Goal: Task Accomplishment & Management: Manage account settings

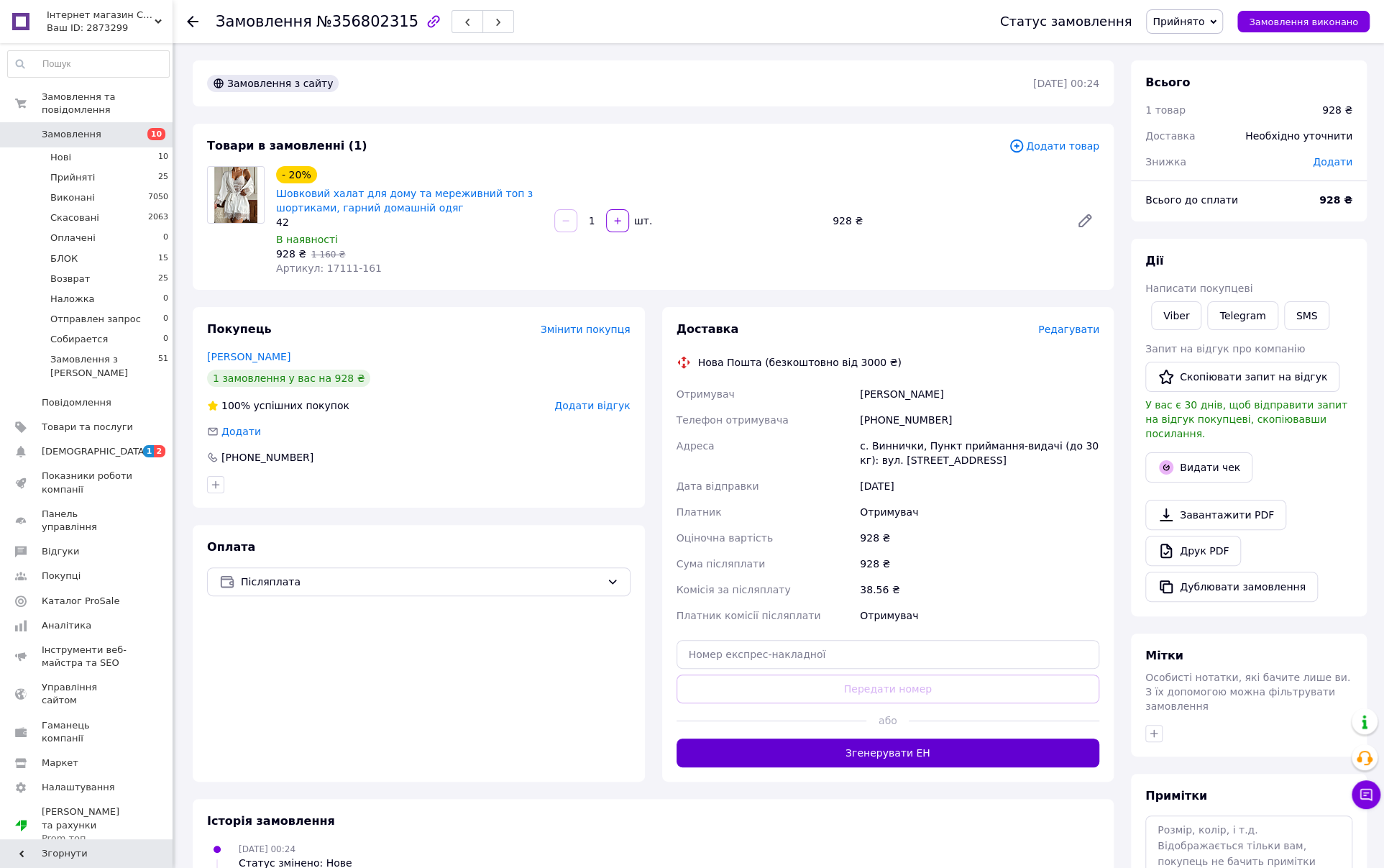
click at [891, 756] on button "Згенерувати ЕН" at bounding box center [888, 753] width 424 height 29
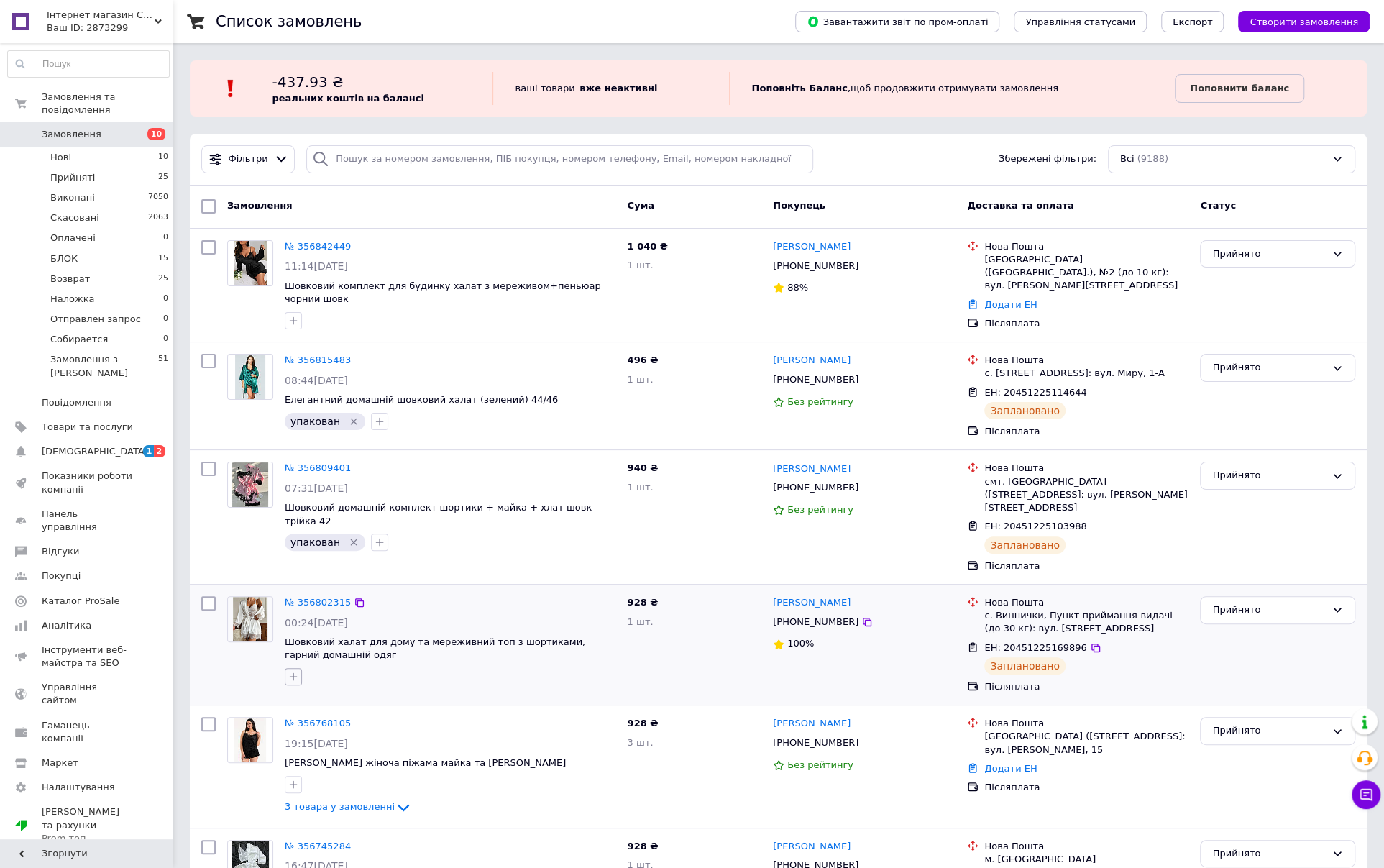
click at [293, 671] on icon "button" at bounding box center [293, 676] width 12 height 12
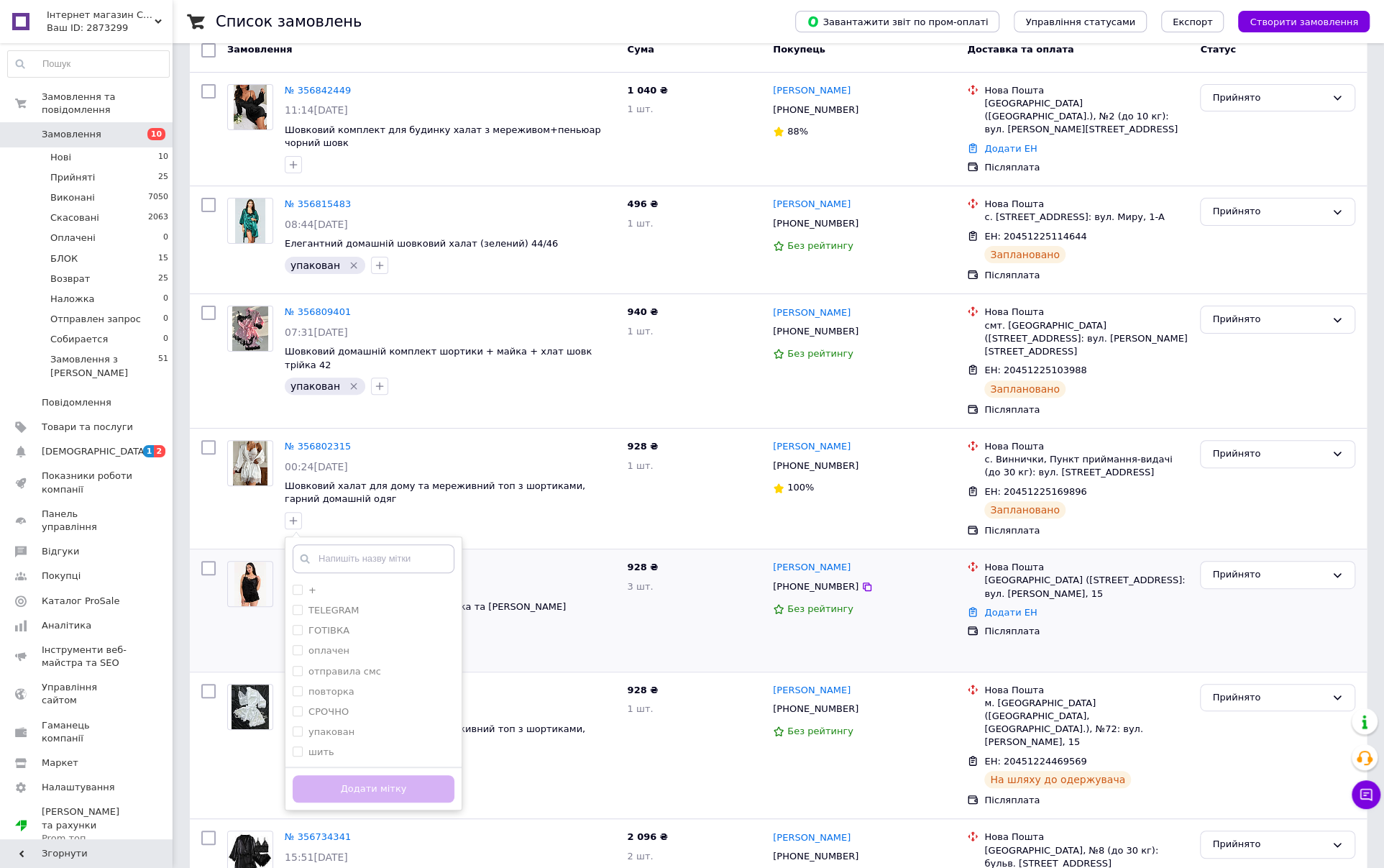
scroll to position [215, 0]
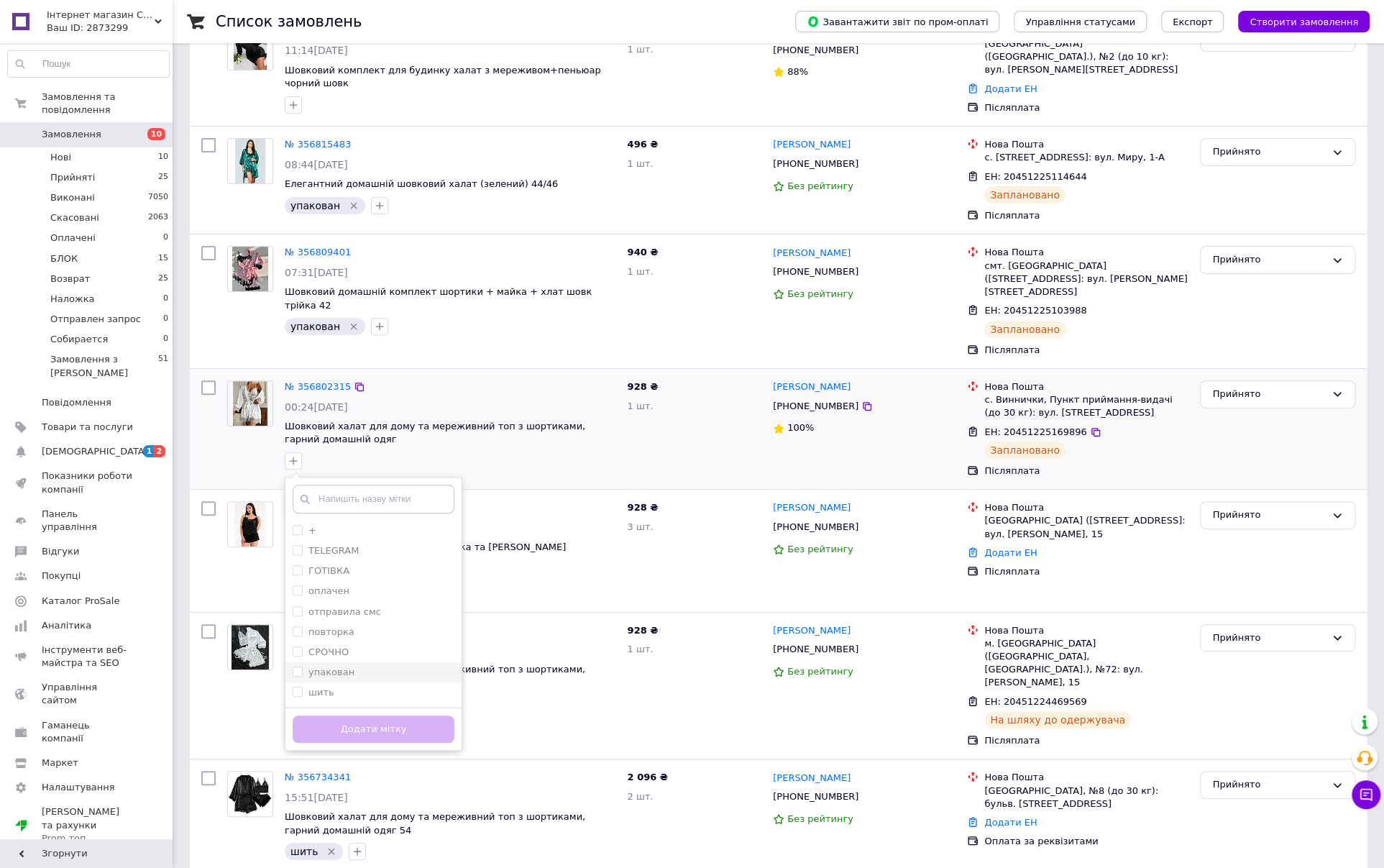
click at [355, 666] on div "упакован" at bounding box center [373, 672] width 162 height 13
checkbox input "true"
click at [358, 715] on button "Додати мітку" at bounding box center [373, 729] width 162 height 28
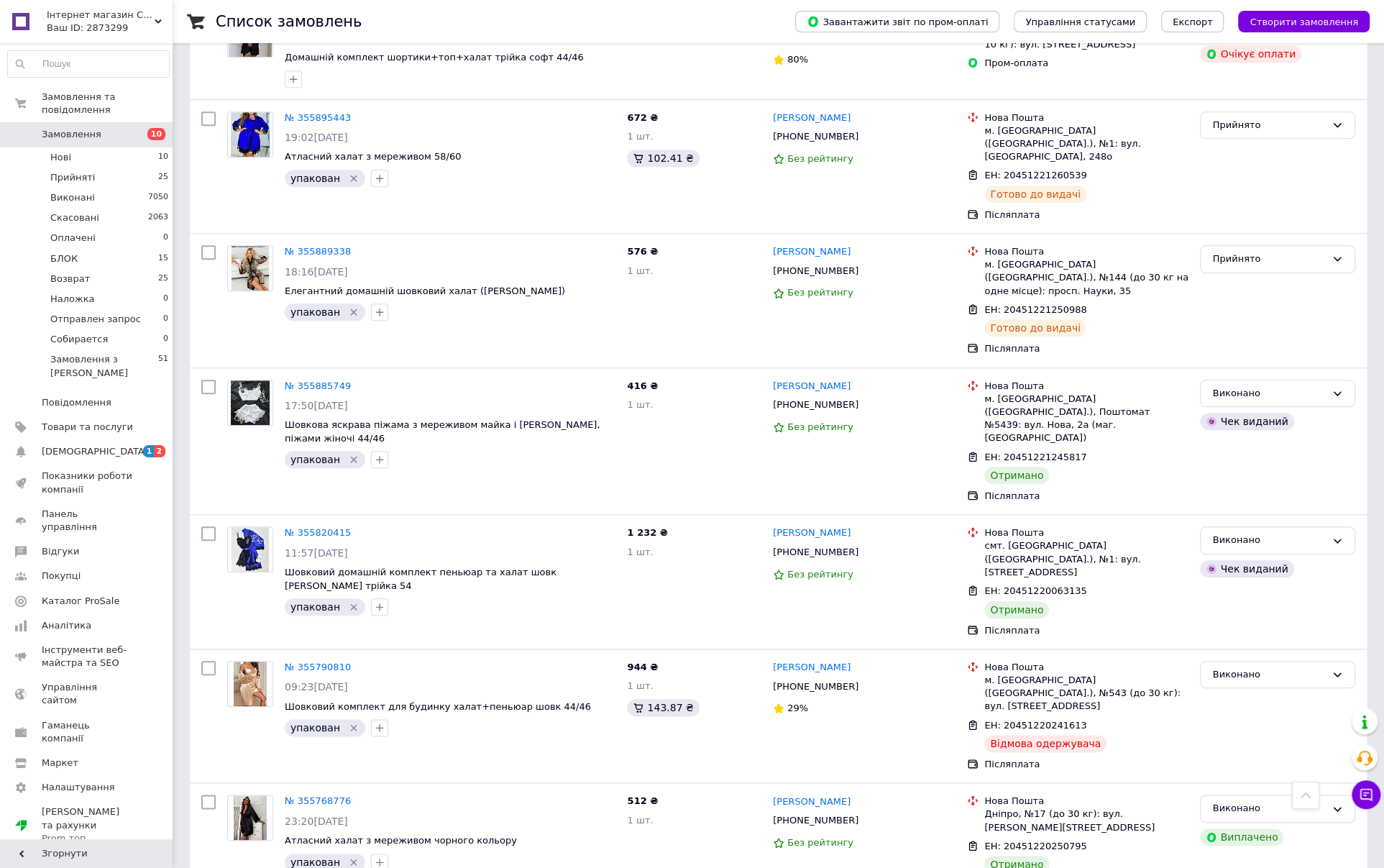
scroll to position [5321, 0]
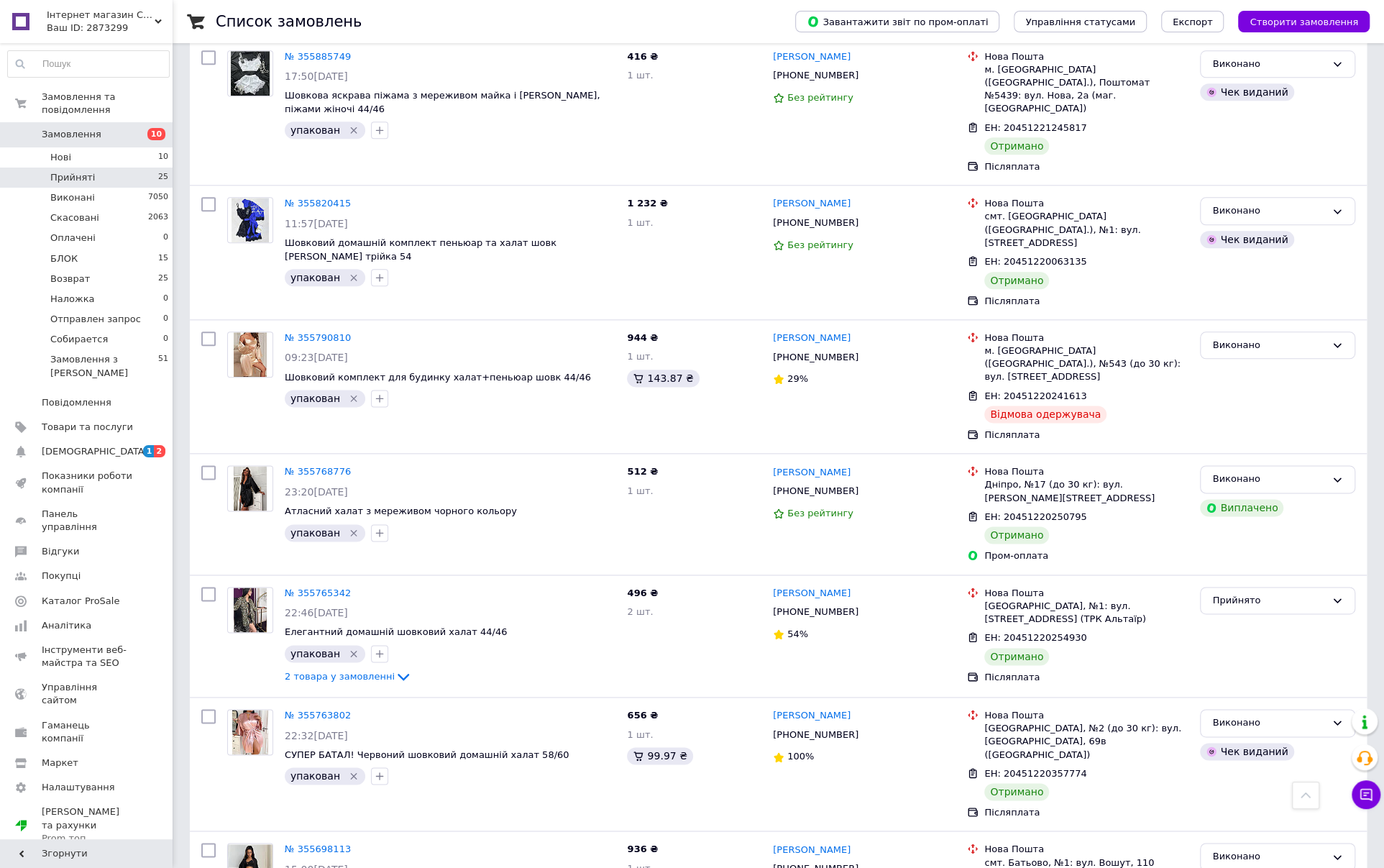
click at [147, 168] on li "Прийняті 25" at bounding box center [88, 178] width 177 height 20
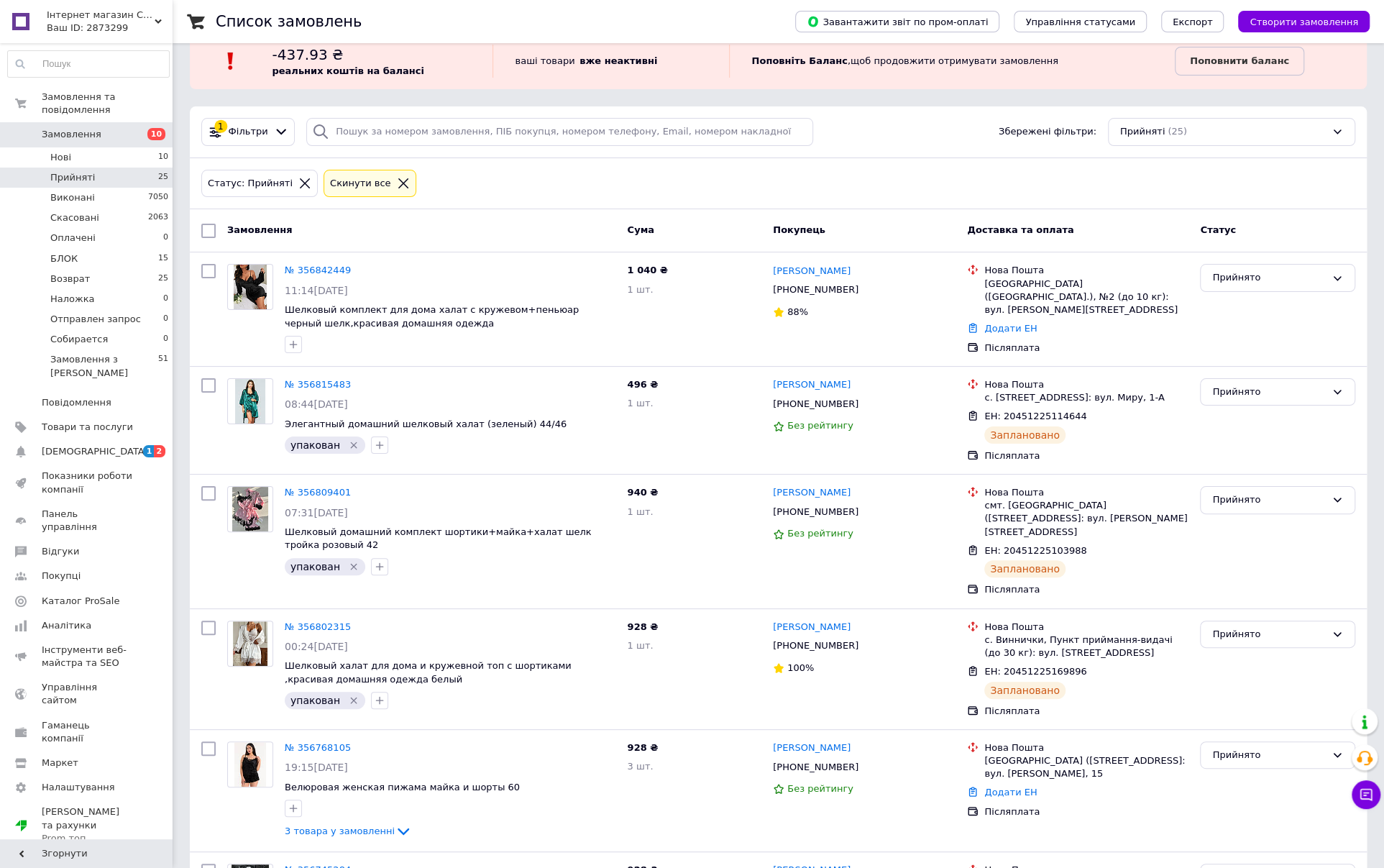
scroll to position [10, 0]
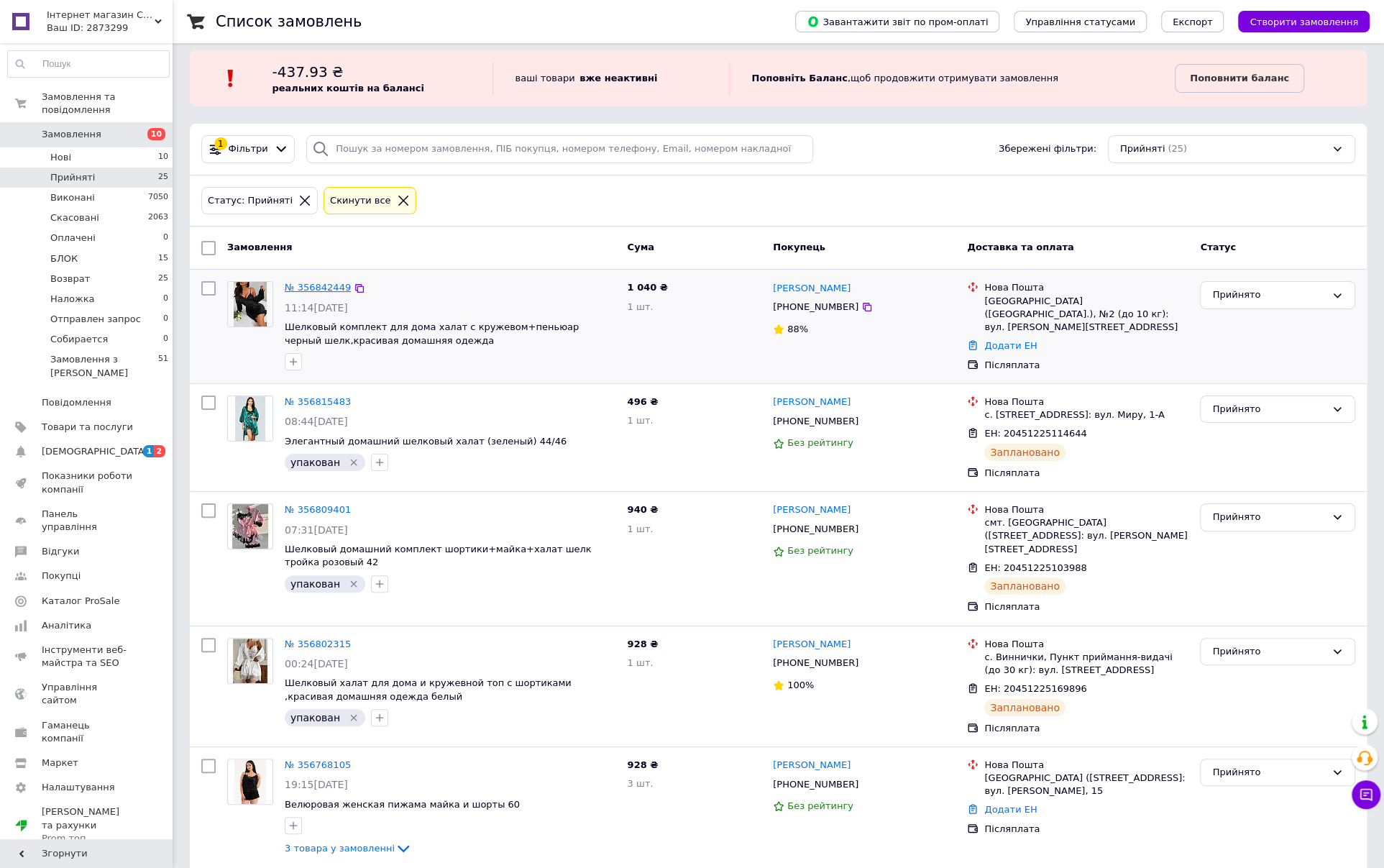
click at [306, 286] on link "№ 356842449" at bounding box center [318, 287] width 66 height 11
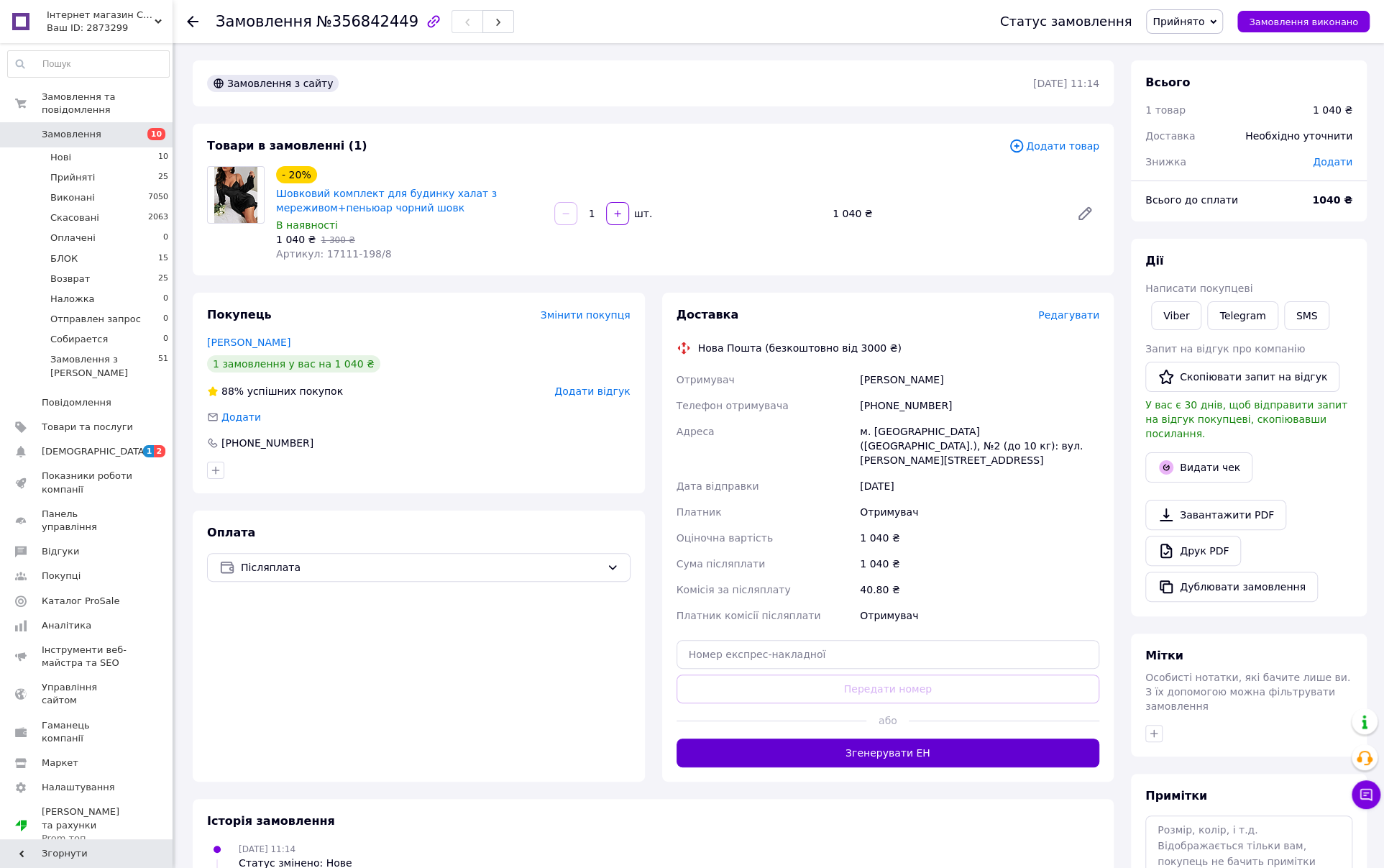
click at [945, 741] on button "Згенерувати ЕН" at bounding box center [888, 753] width 424 height 29
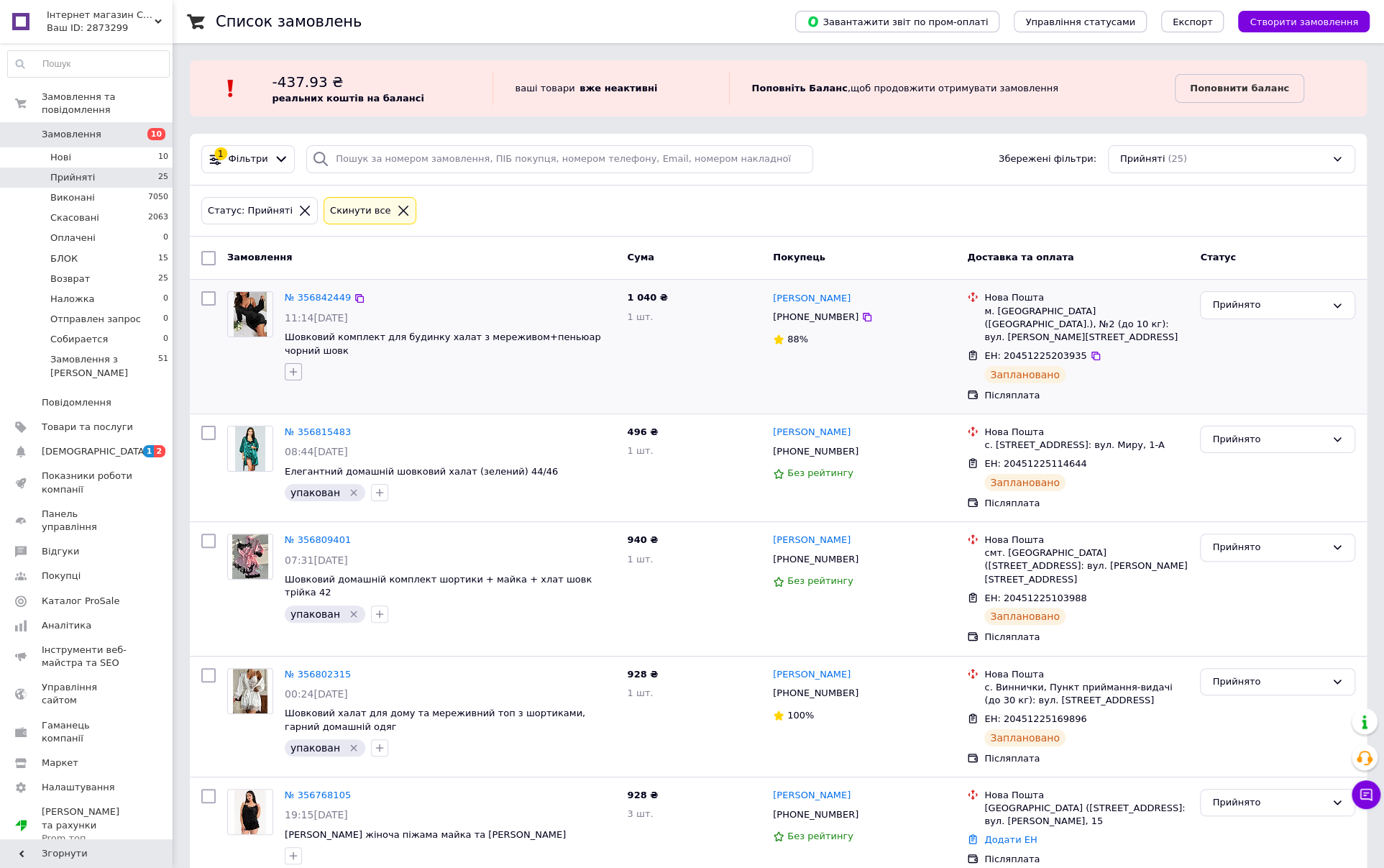
click at [295, 371] on icon "button" at bounding box center [293, 372] width 12 height 12
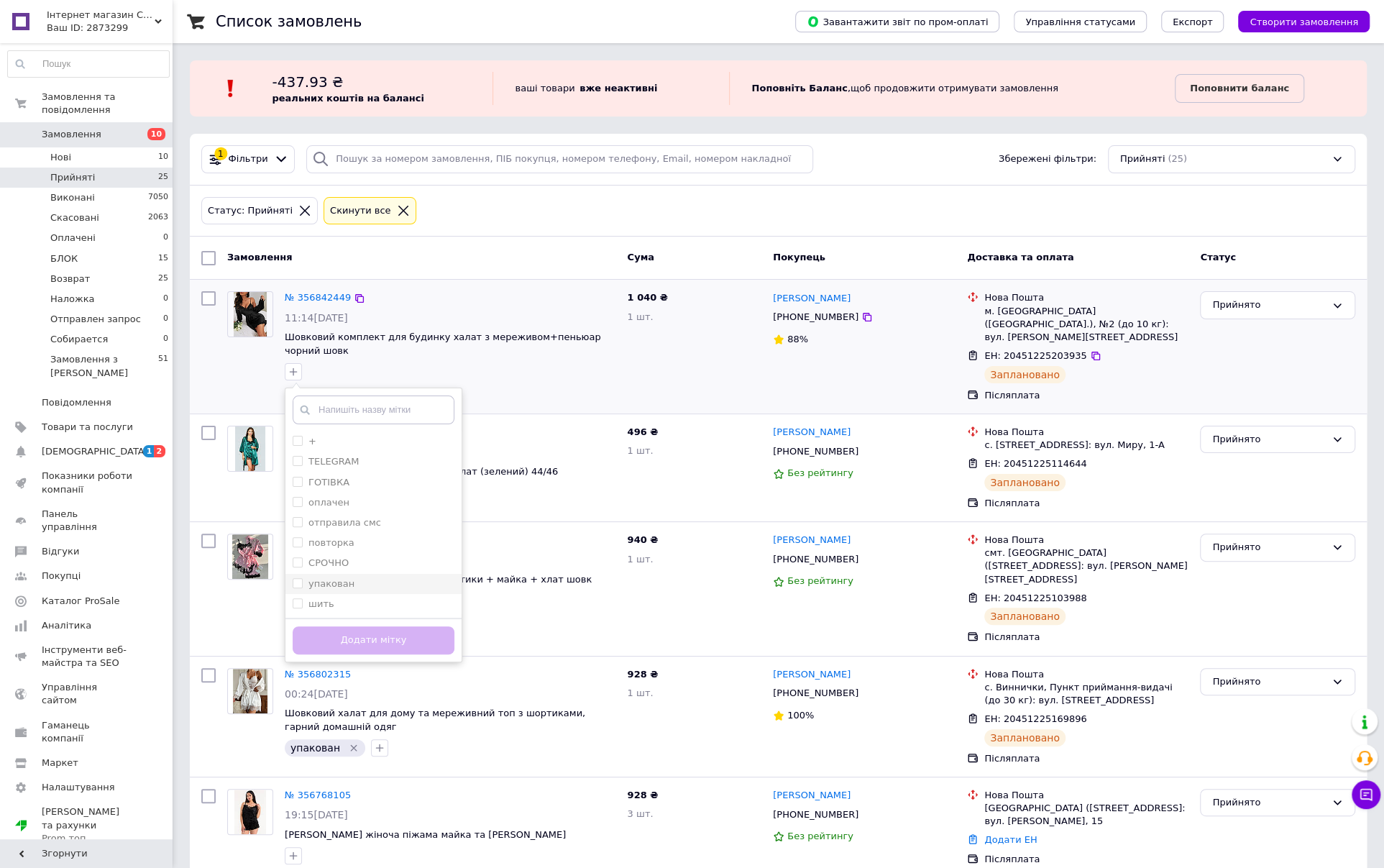
click at [372, 581] on div "упакован" at bounding box center [373, 583] width 162 height 13
checkbox input "true"
click at [378, 644] on button "Додати мітку" at bounding box center [373, 640] width 162 height 28
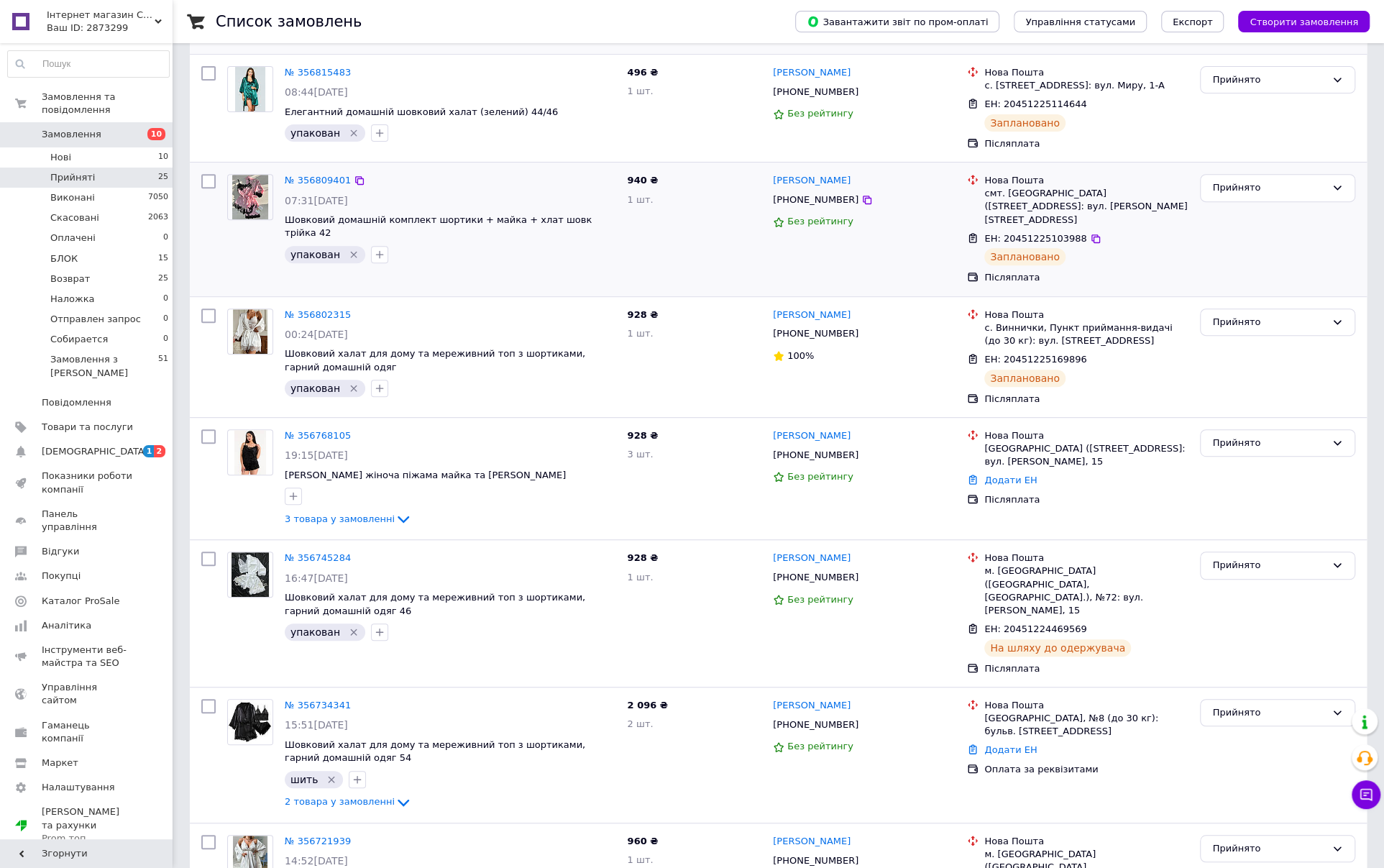
scroll to position [504, 0]
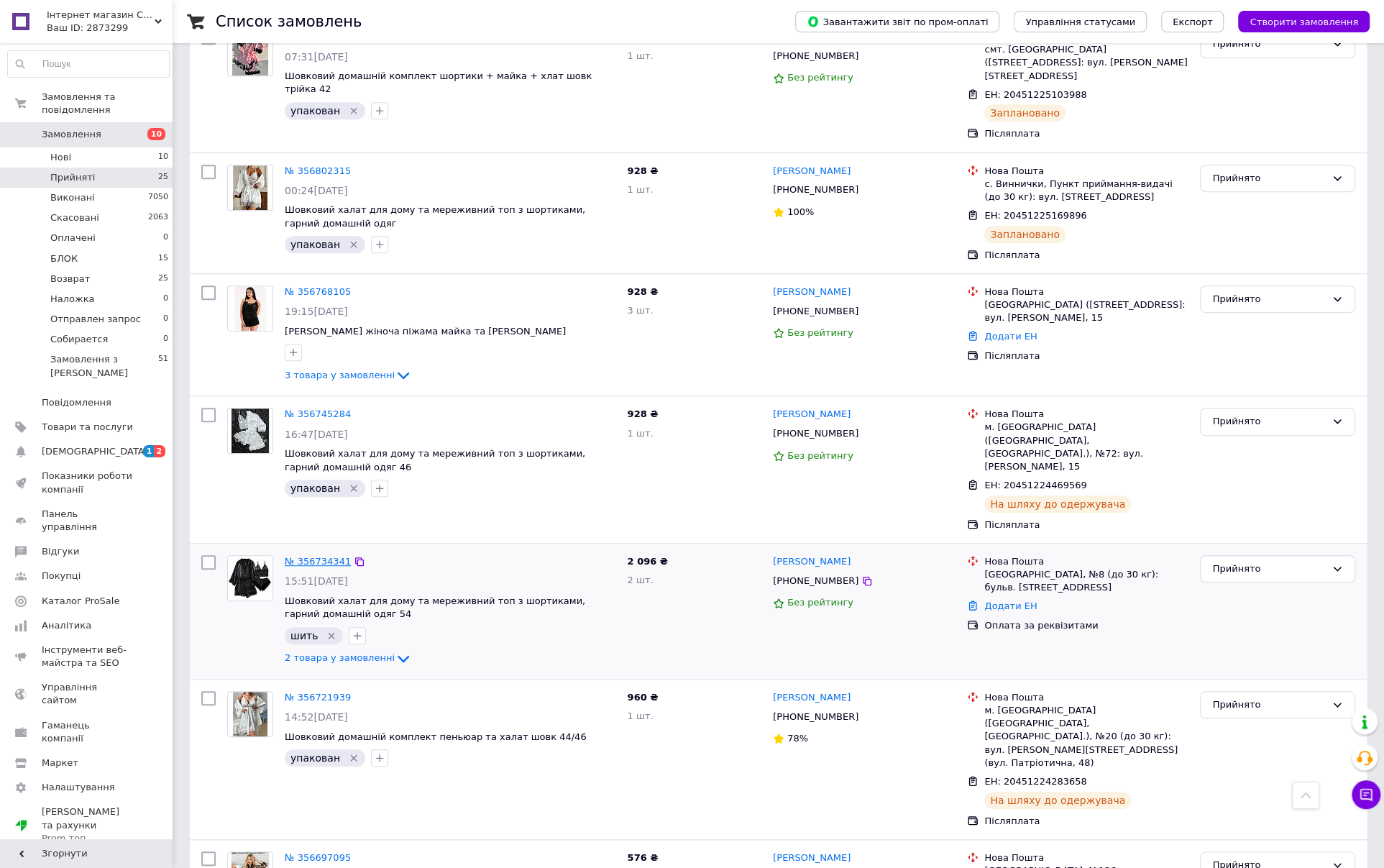
click at [326, 555] on link "№ 356734341" at bounding box center [318, 560] width 66 height 11
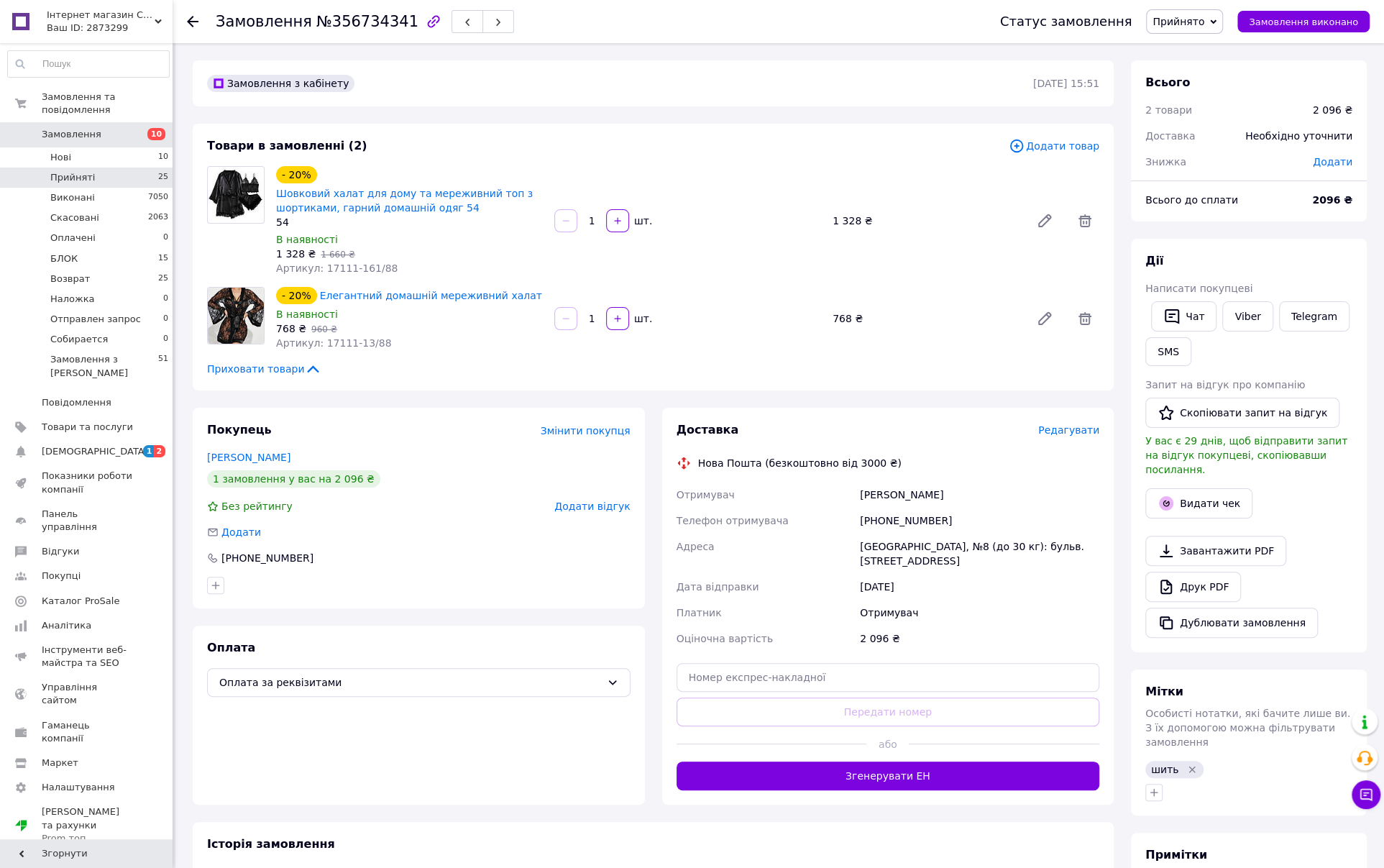
click at [135, 168] on li "Прийняті 25" at bounding box center [88, 178] width 177 height 20
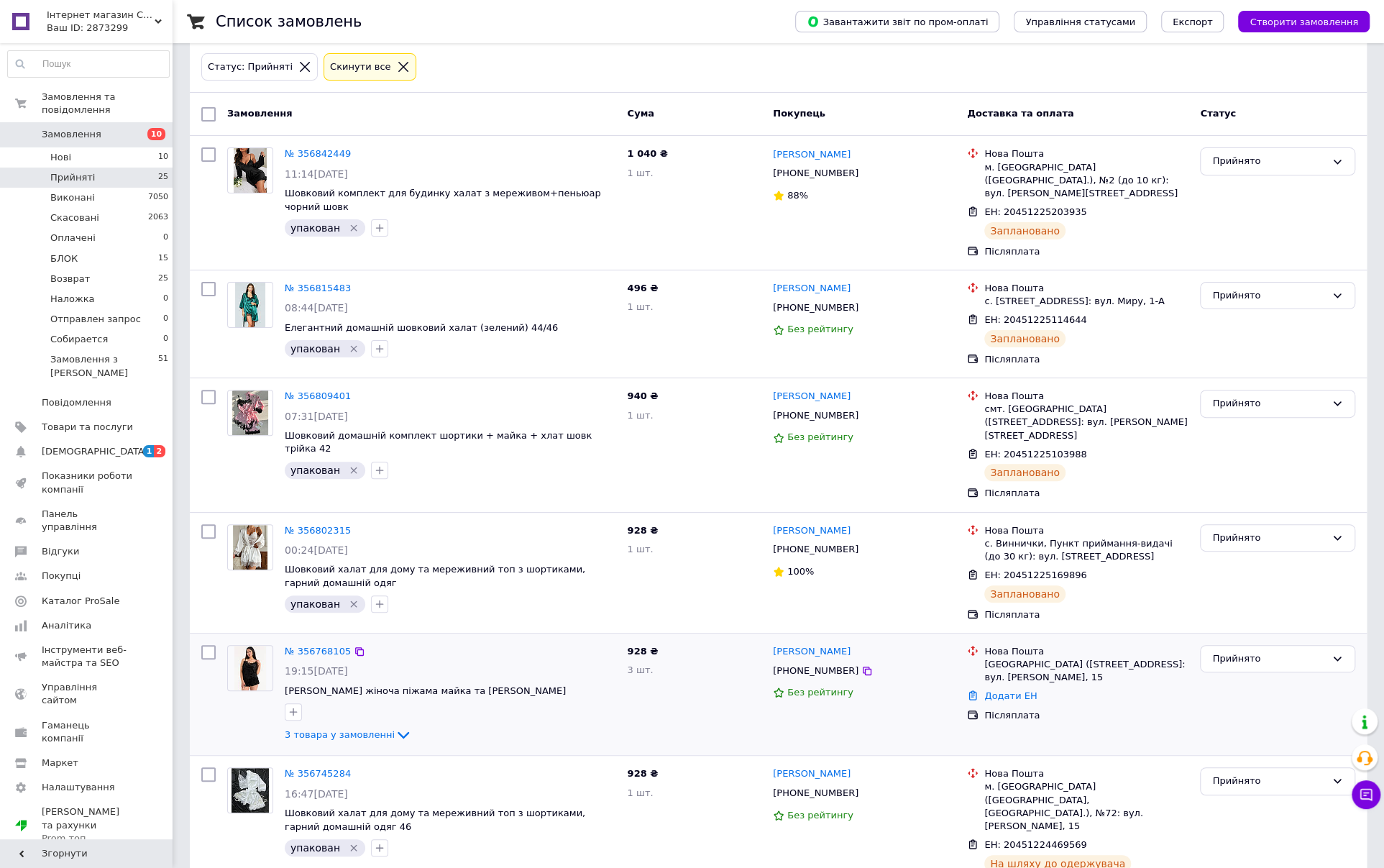
scroll to position [72, 0]
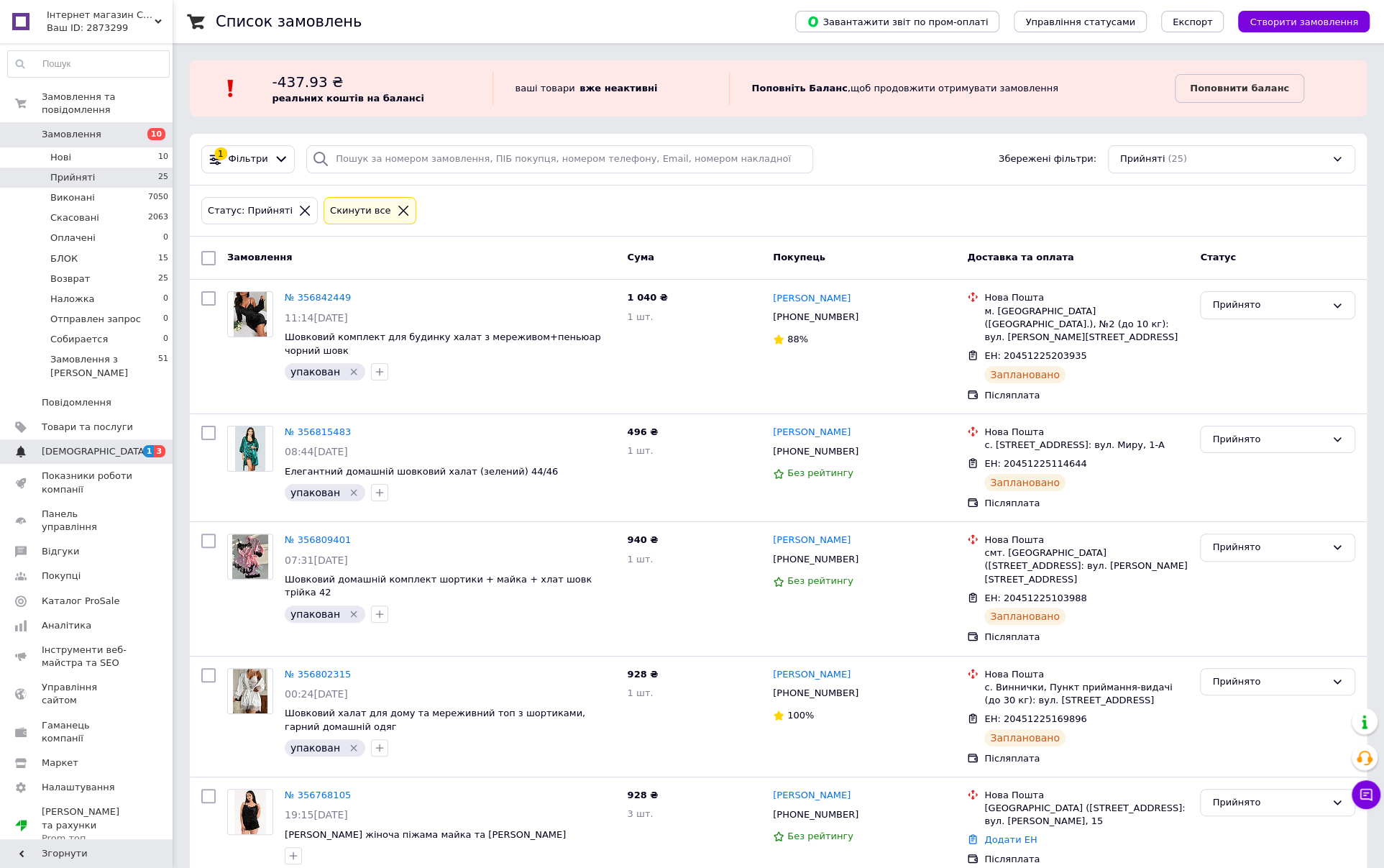
click at [69, 445] on span "[DEMOGRAPHIC_DATA]" at bounding box center [95, 452] width 107 height 13
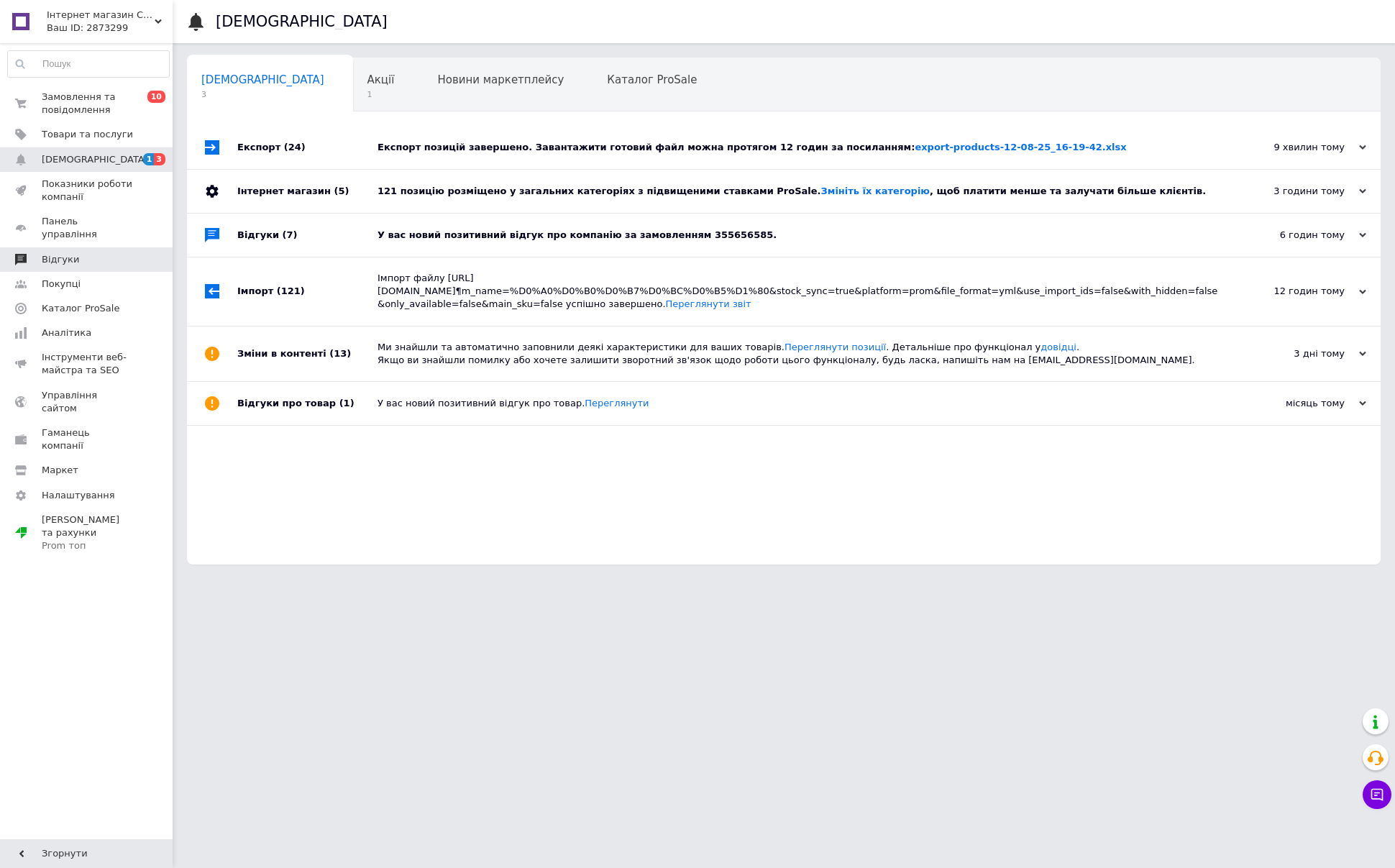
click at [89, 253] on span "Відгуки" at bounding box center [87, 259] width 92 height 13
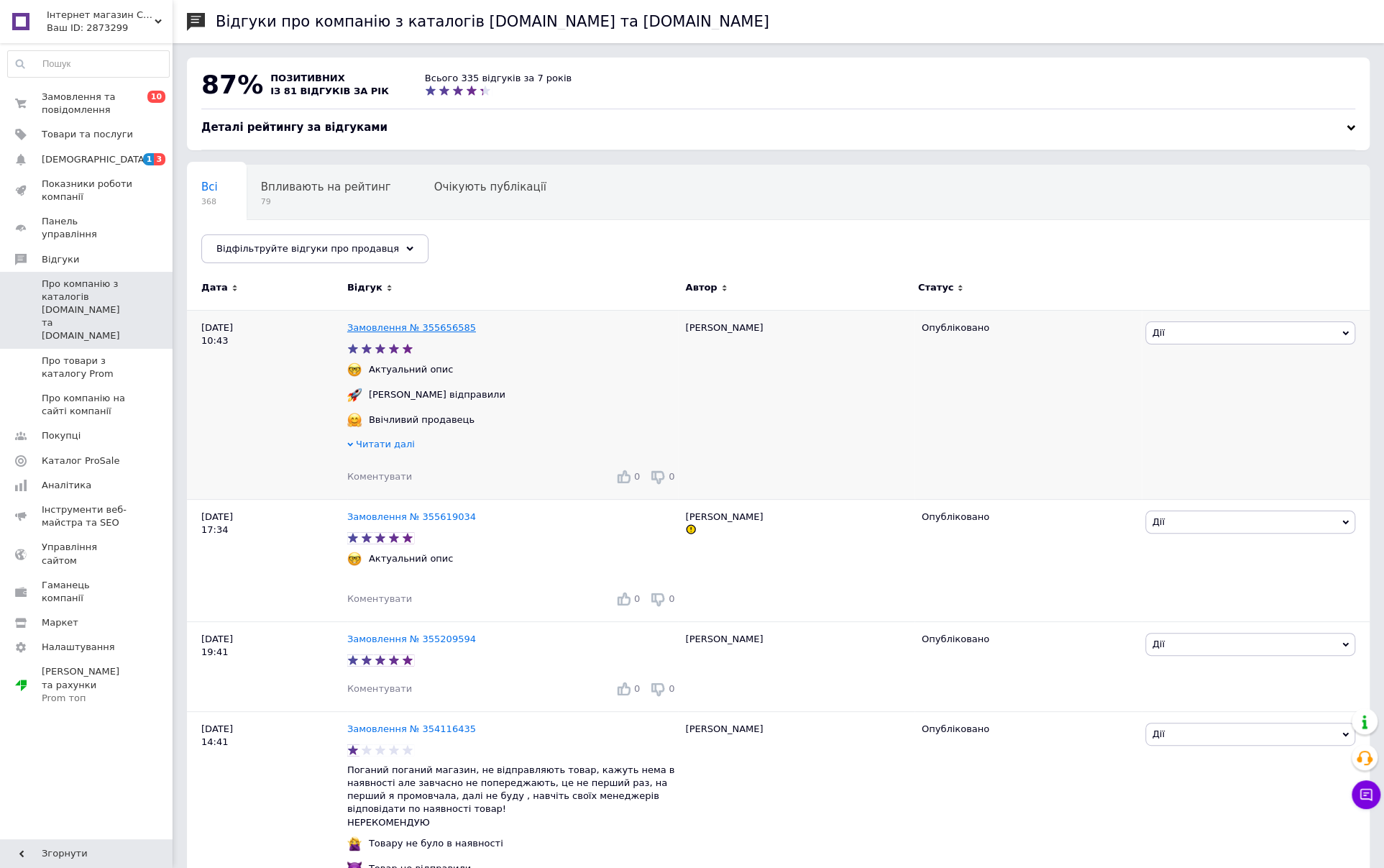
click at [443, 327] on link "Замовлення № 355656585" at bounding box center [411, 327] width 129 height 11
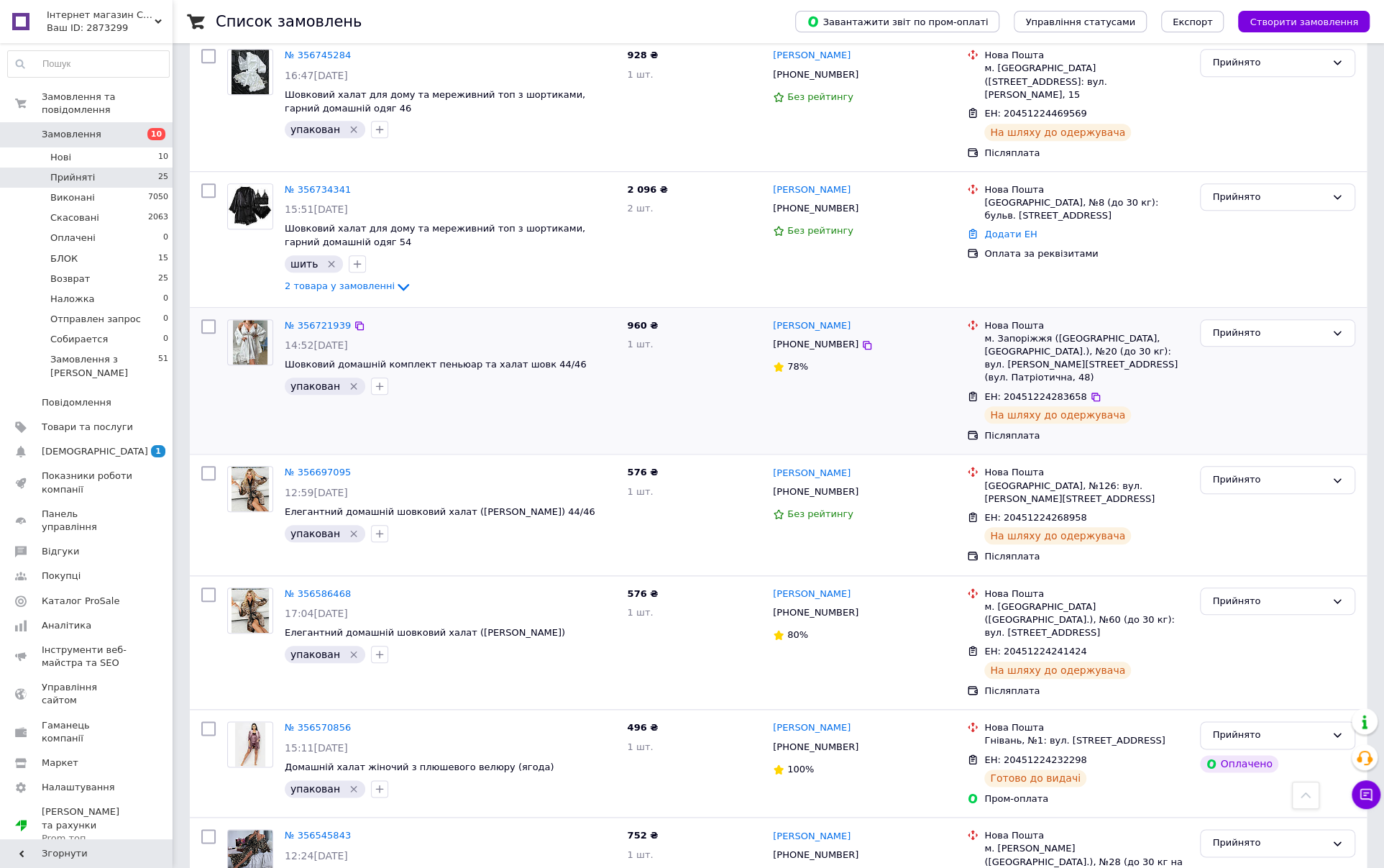
scroll to position [863, 0]
click at [814, 318] on link "[PERSON_NAME]" at bounding box center [812, 325] width 78 height 14
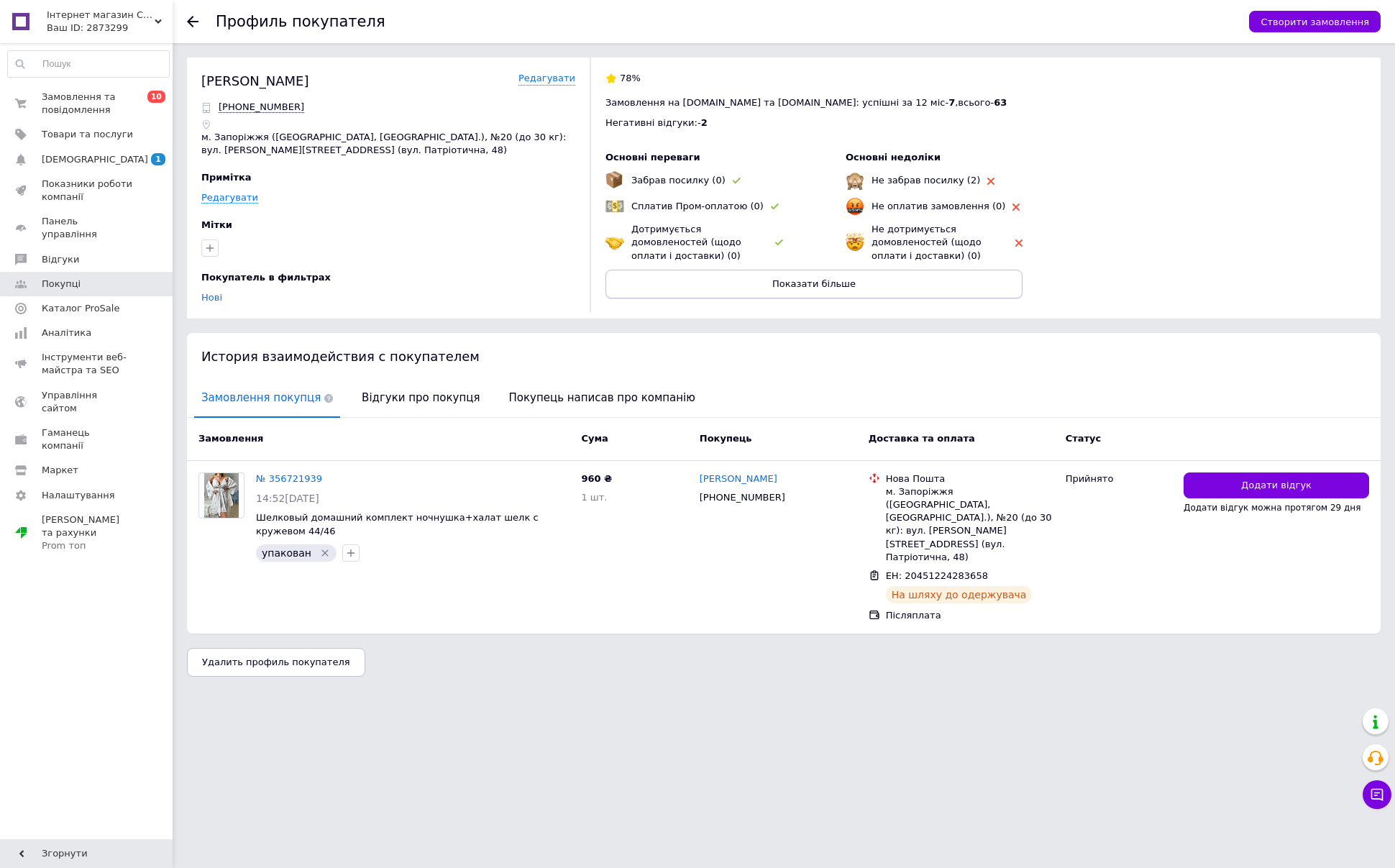
click at [828, 284] on span "Показати більше" at bounding box center [814, 283] width 84 height 11
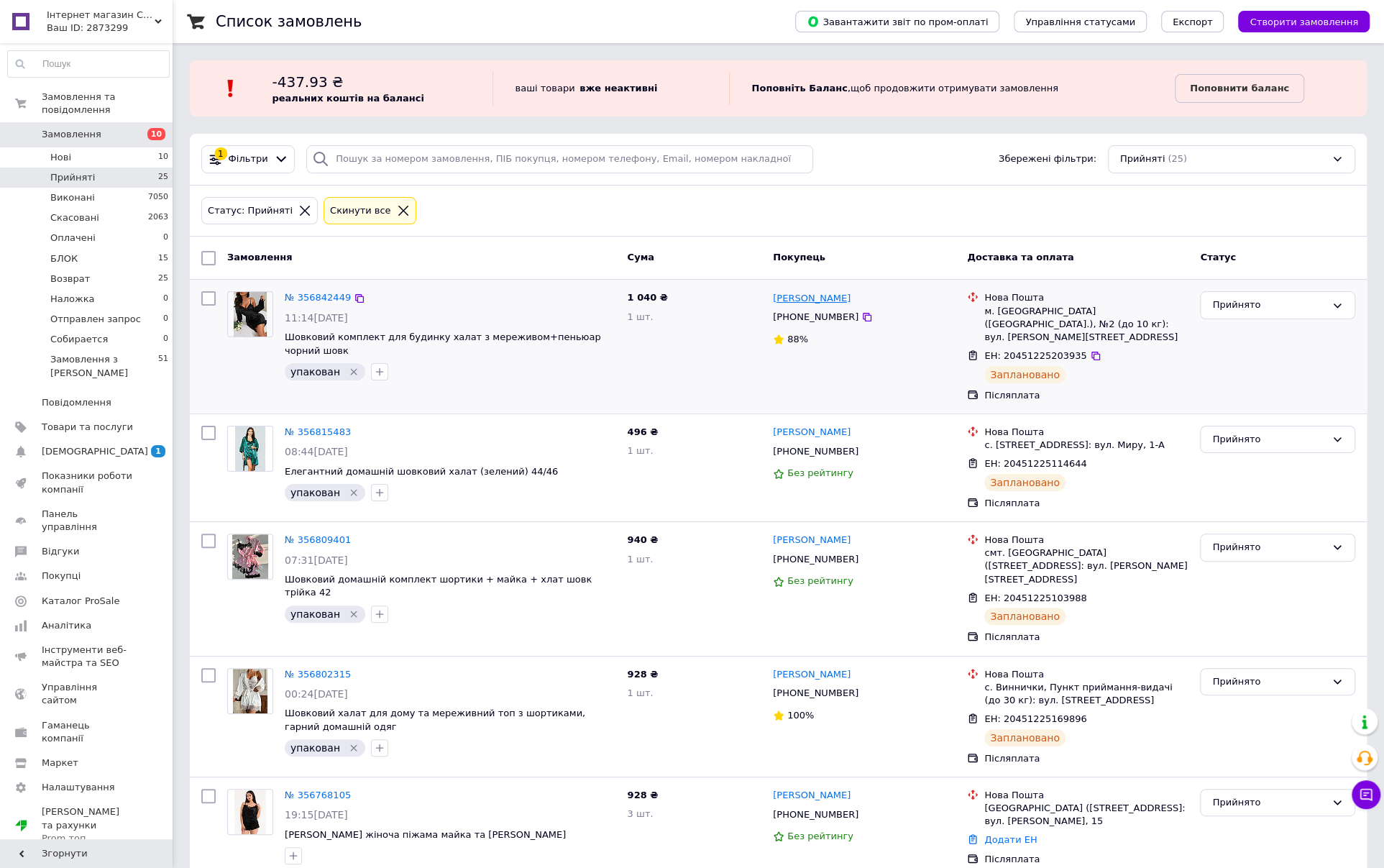
click at [826, 297] on link "[PERSON_NAME]" at bounding box center [812, 298] width 78 height 14
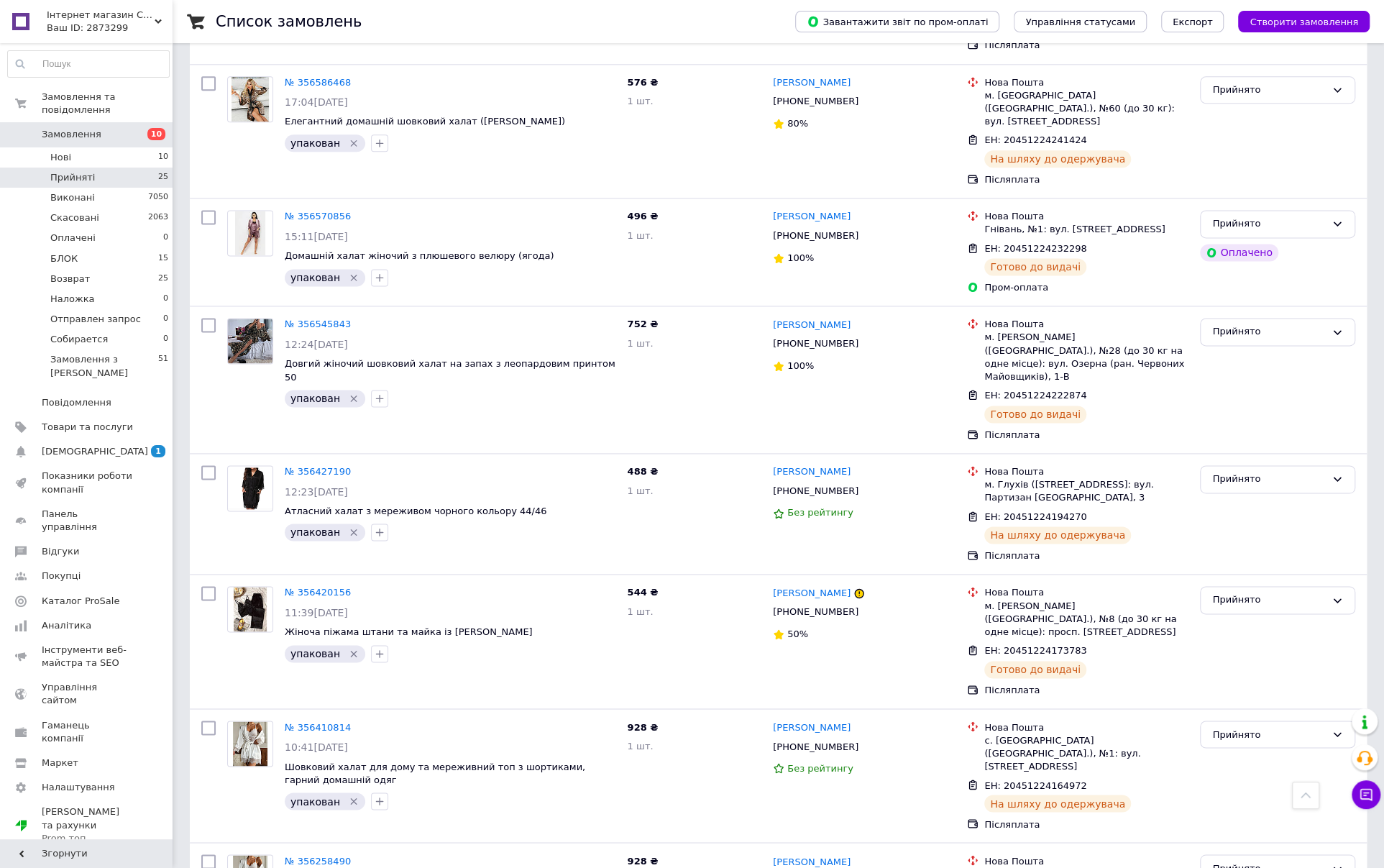
scroll to position [1510, 0]
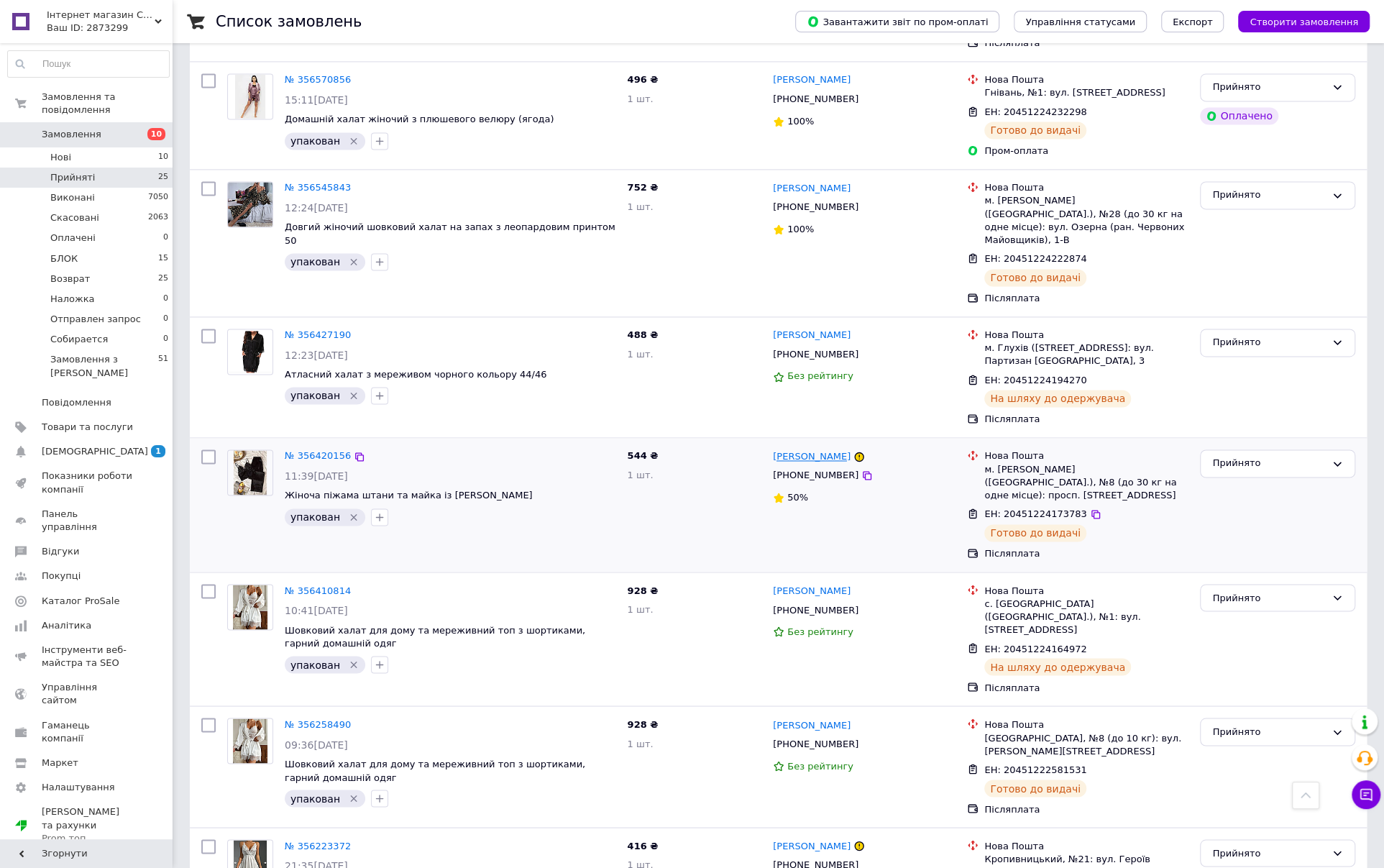
click at [794, 450] on link "[PERSON_NAME]" at bounding box center [812, 457] width 78 height 14
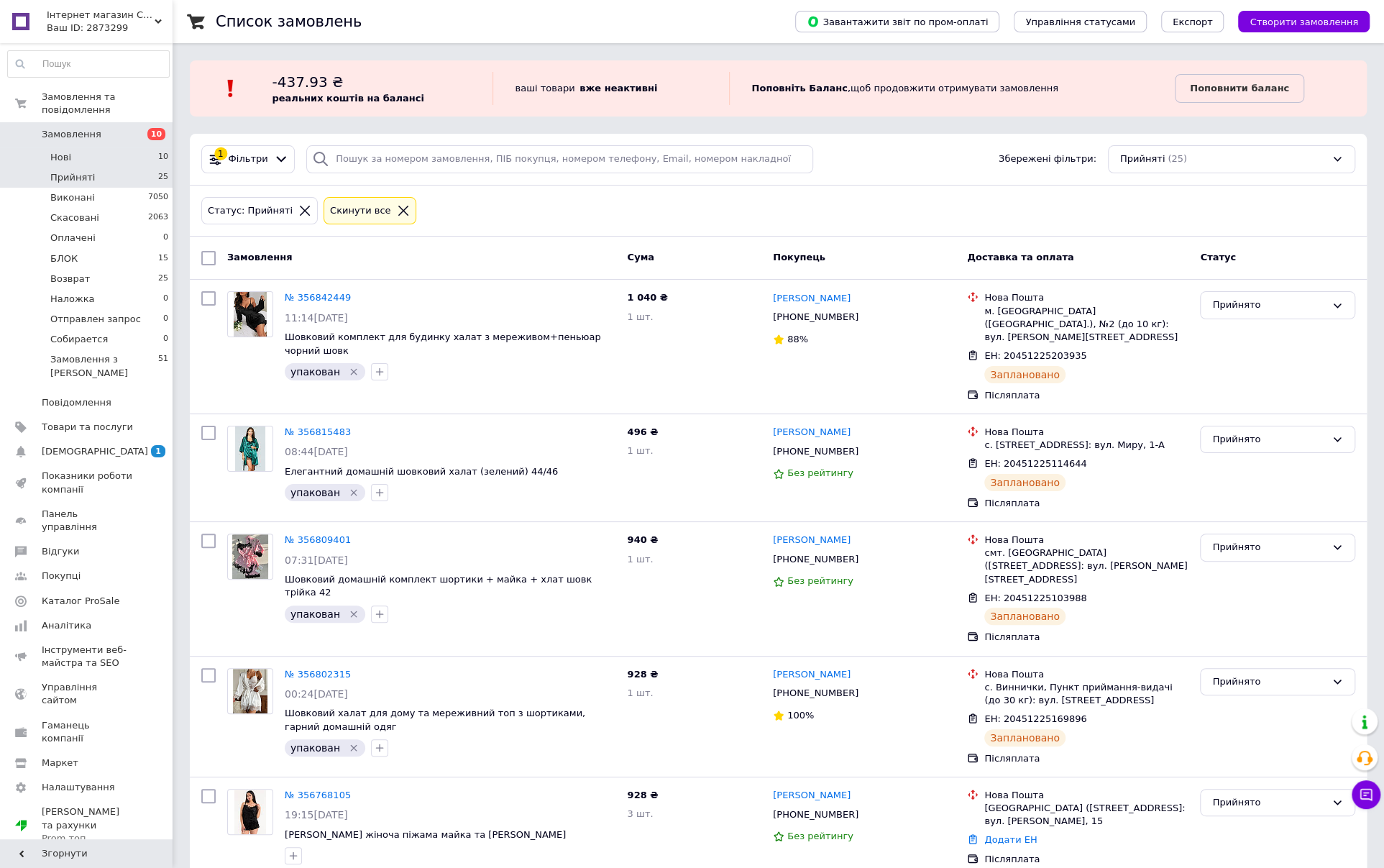
click at [122, 148] on li "Нові 10" at bounding box center [88, 158] width 177 height 20
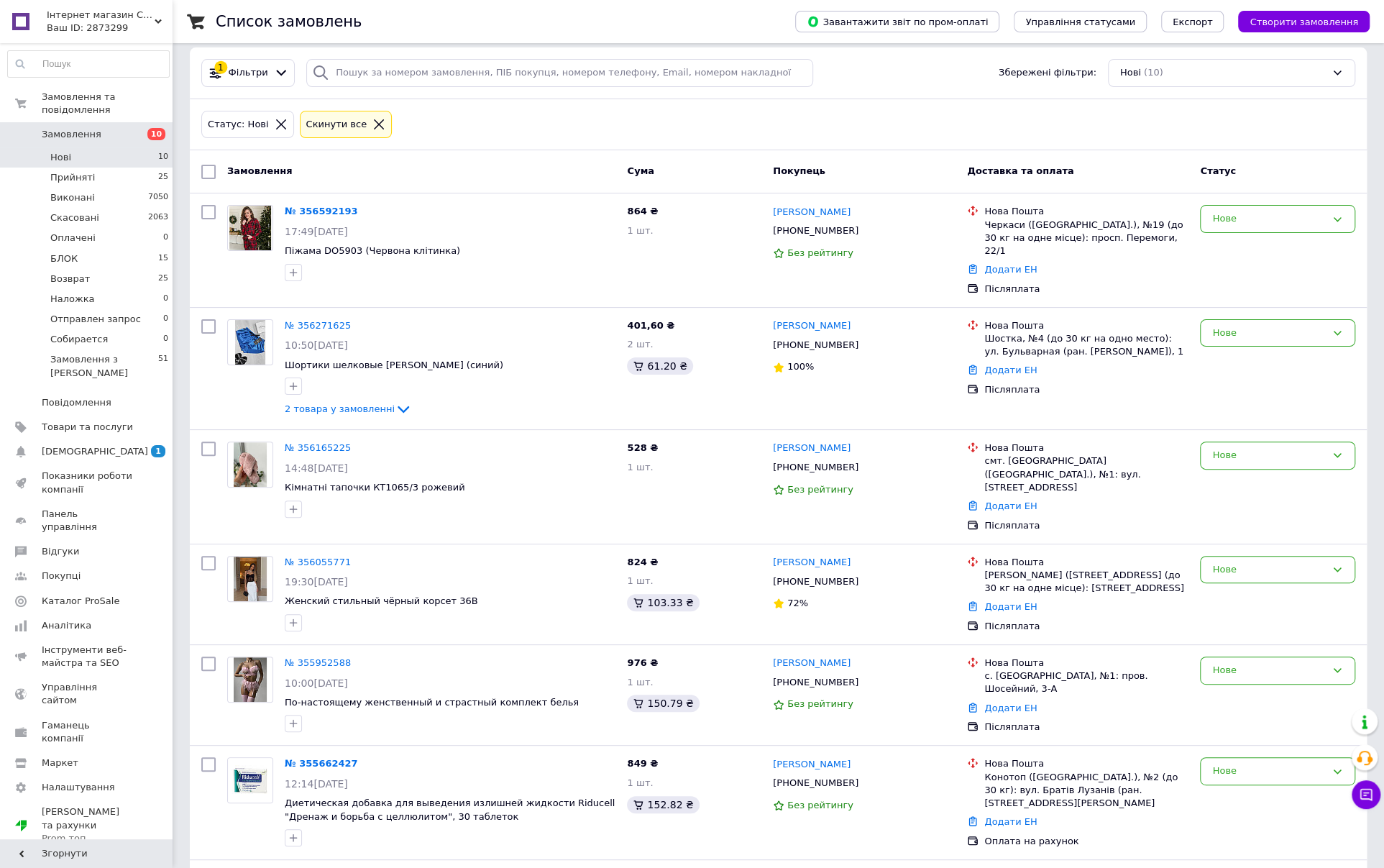
scroll to position [144, 0]
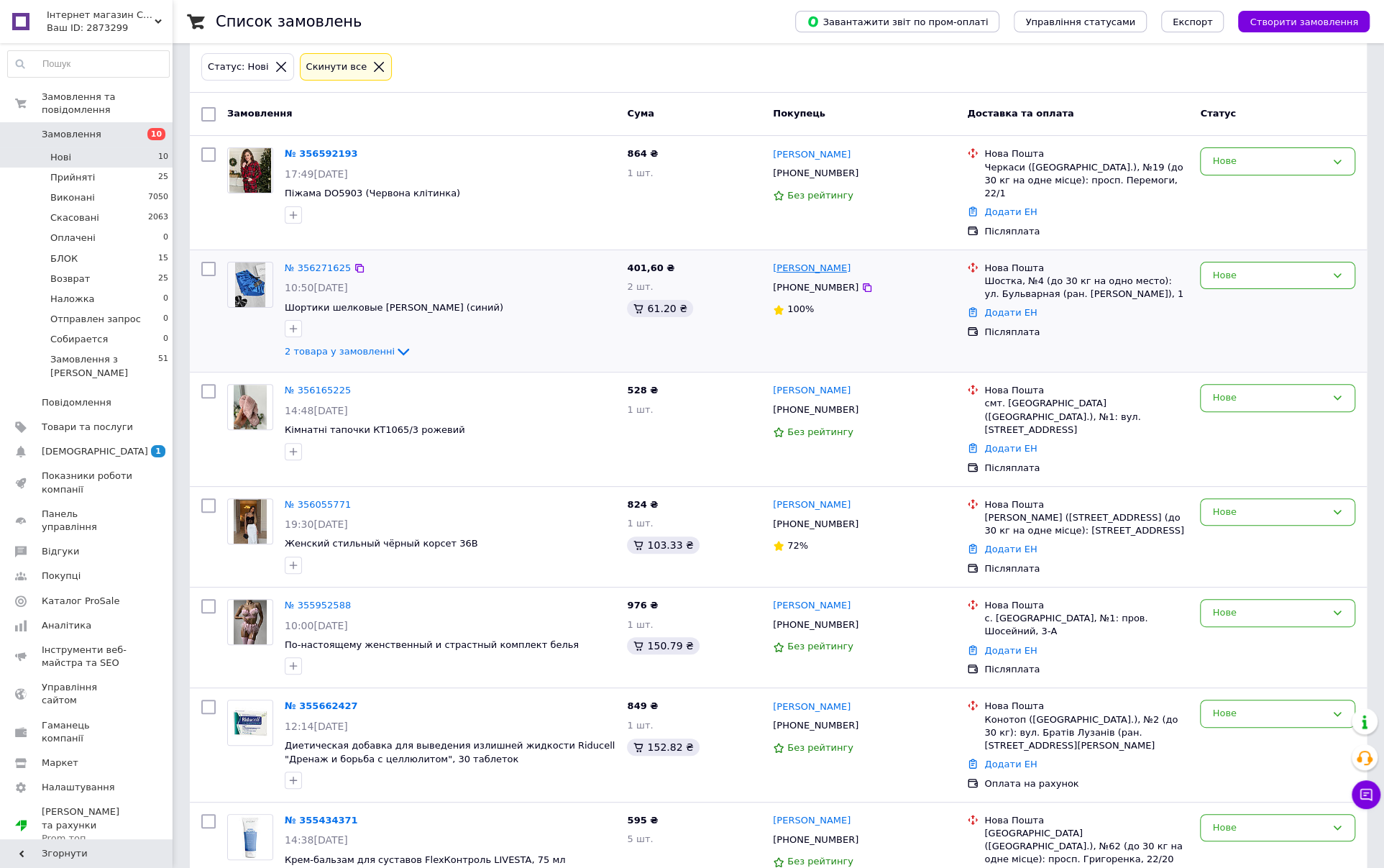
click at [818, 261] on link "Сергей Верхуша" at bounding box center [812, 268] width 78 height 14
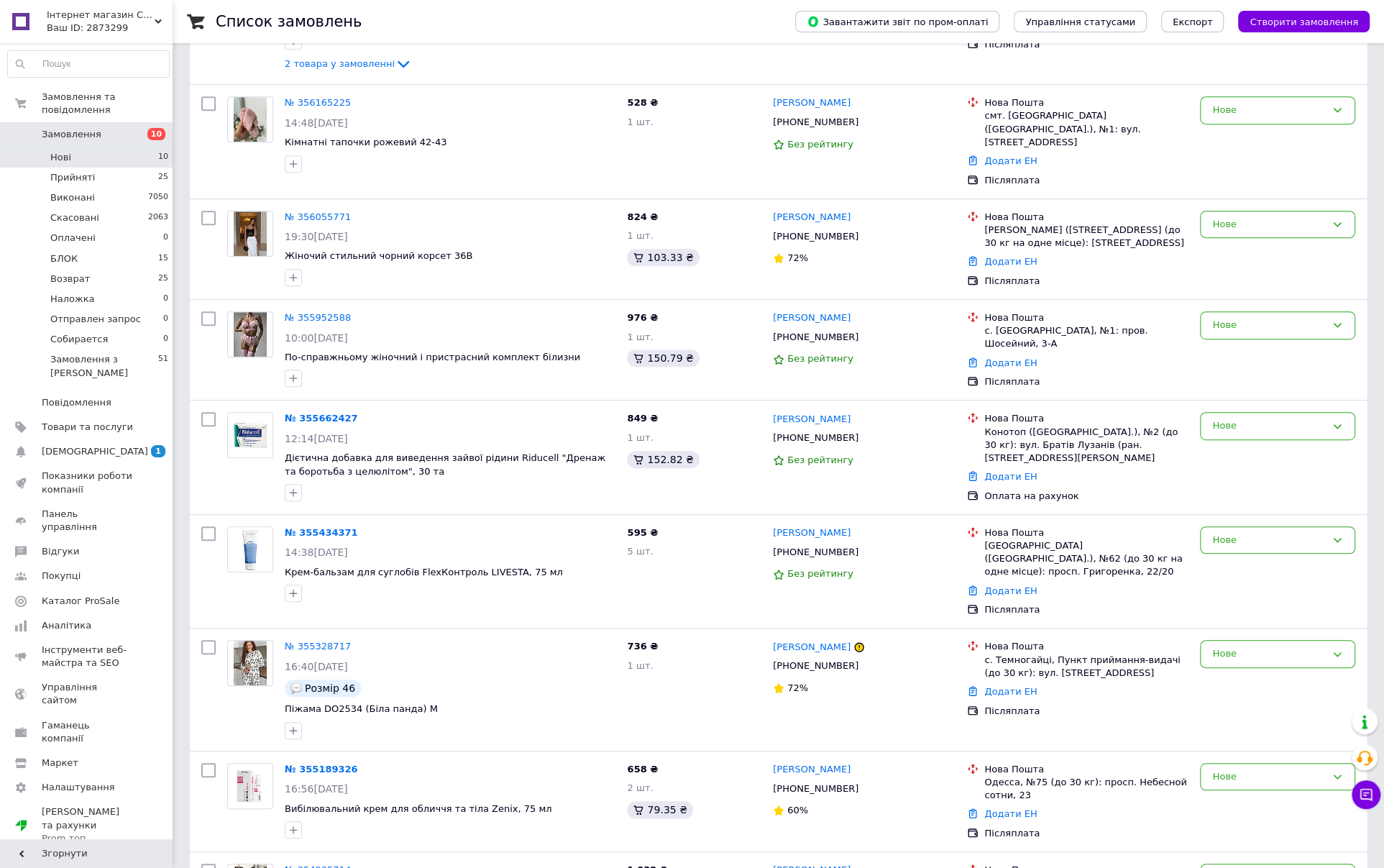
scroll to position [486, 0]
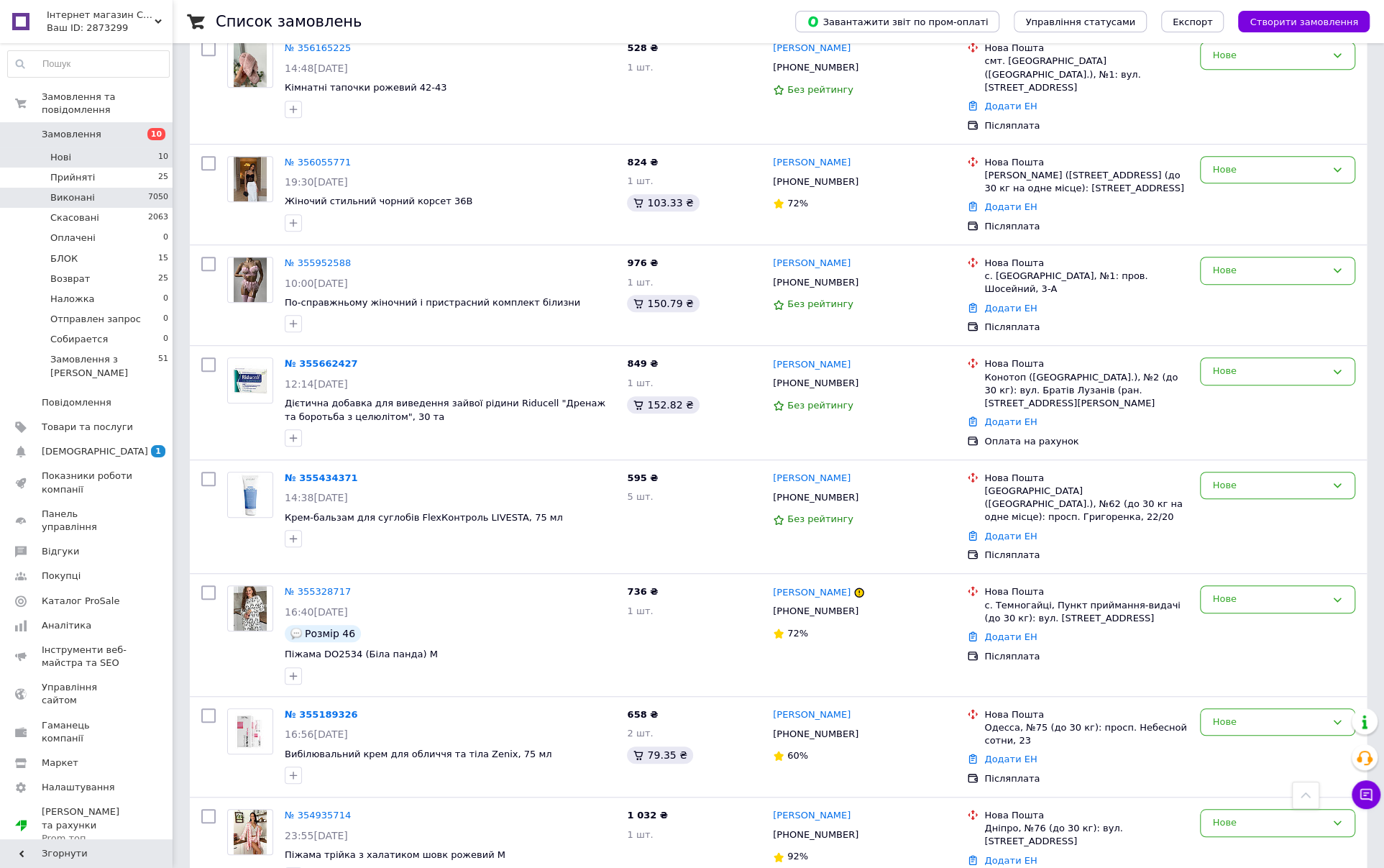
click at [120, 187] on li "Виконані 7050" at bounding box center [88, 197] width 177 height 20
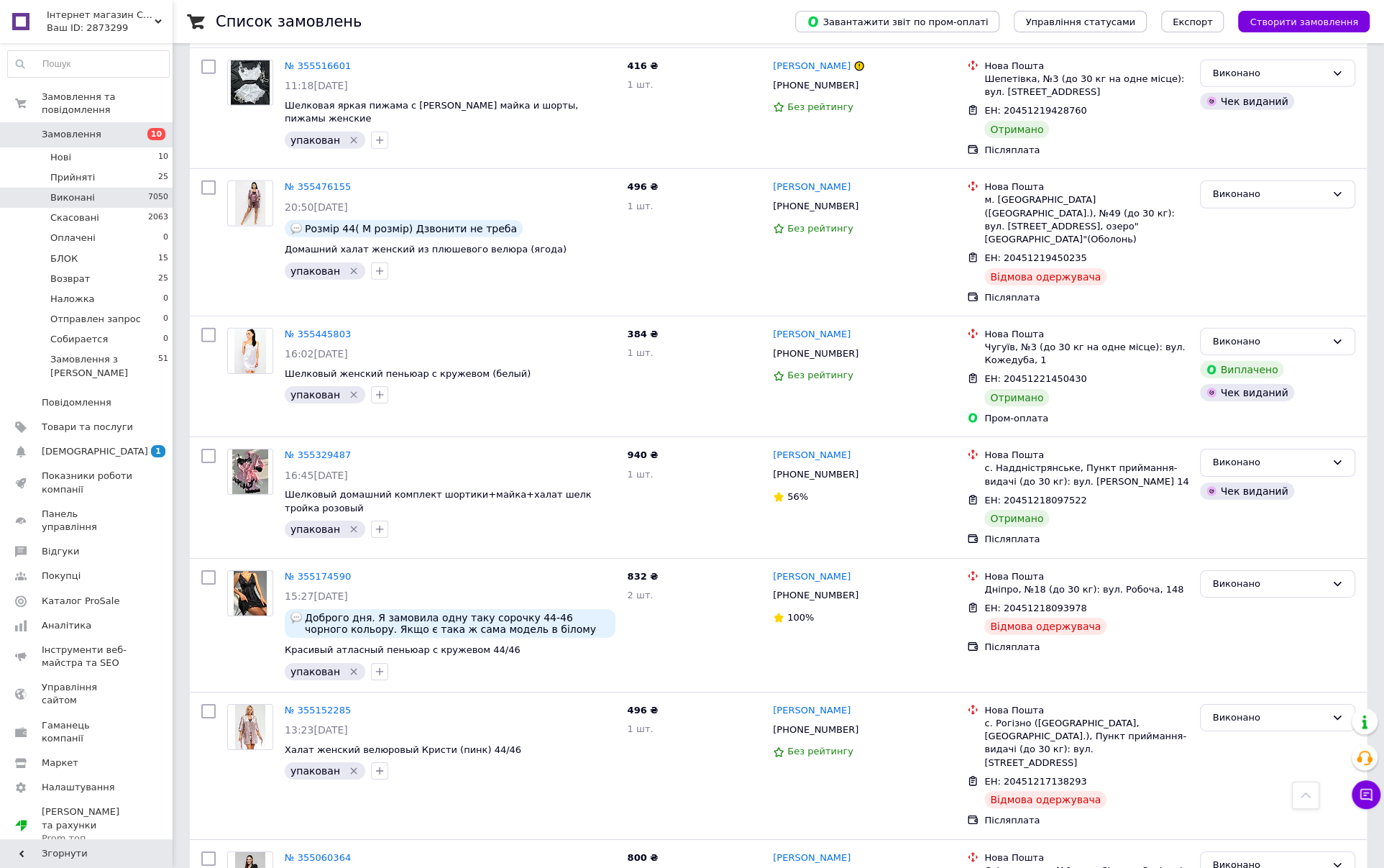
scroll to position [3307, 0]
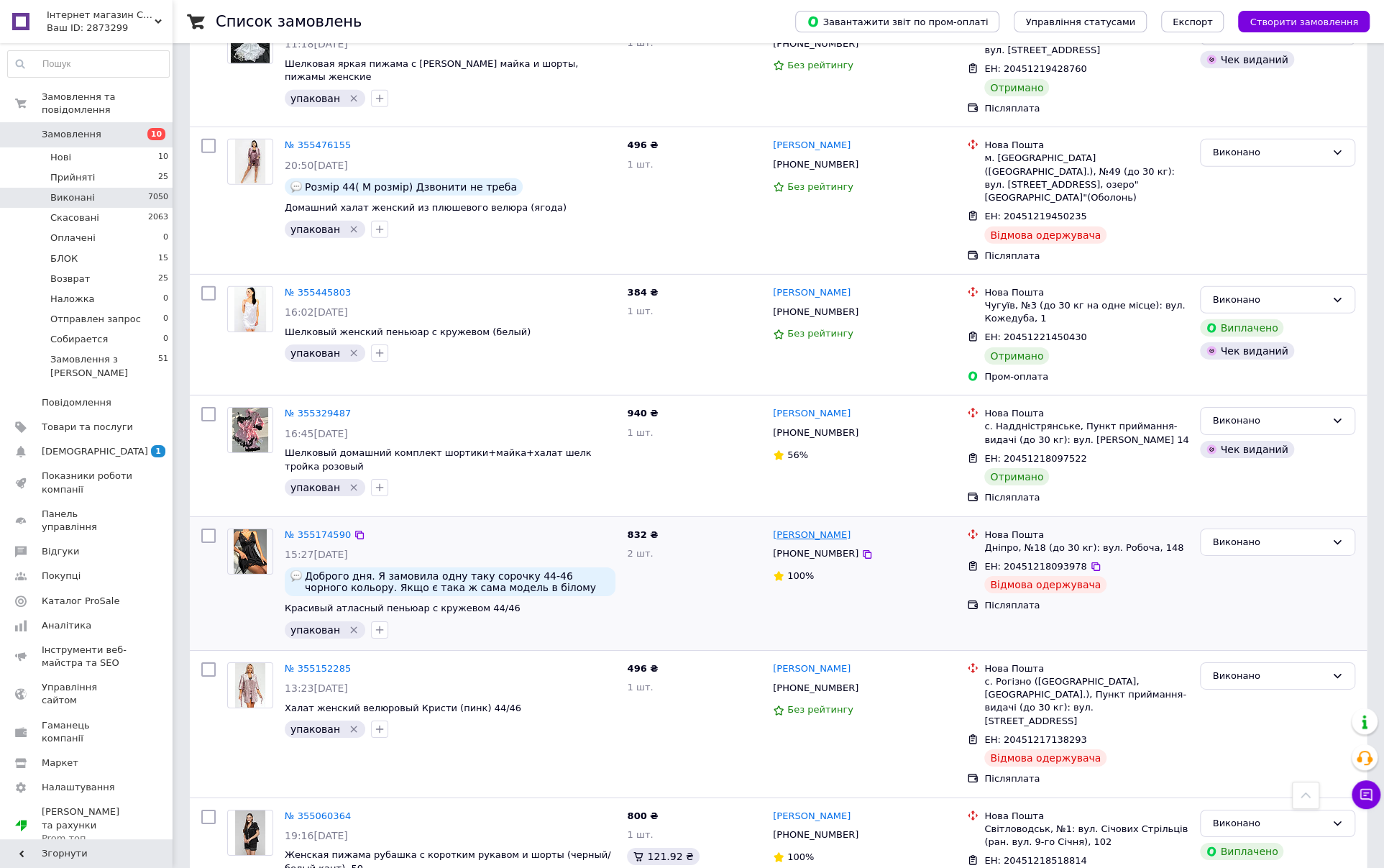
click at [818, 528] on link "Ольга Набойченко" at bounding box center [812, 534] width 78 height 14
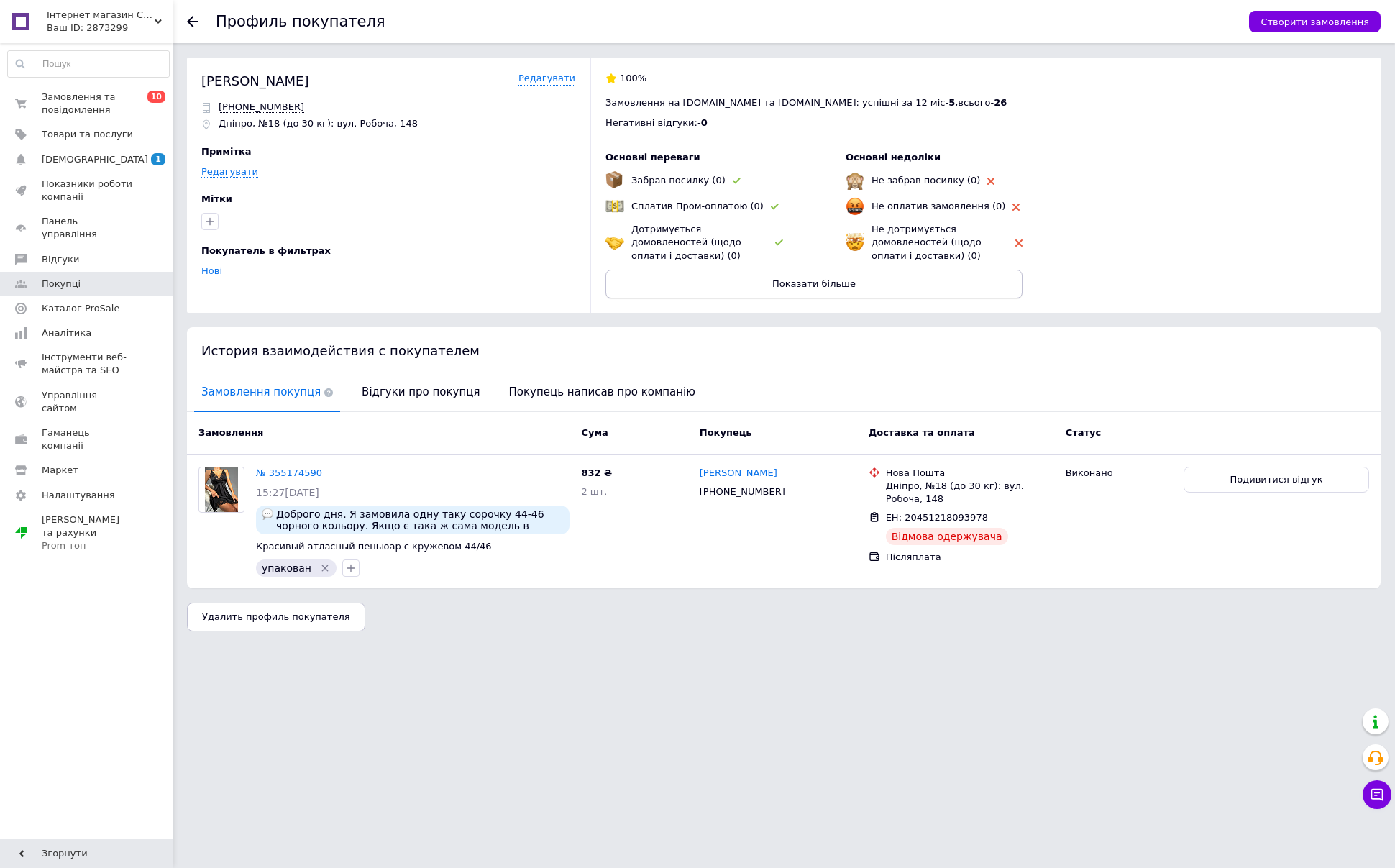
click at [862, 285] on button "Показати більше" at bounding box center [814, 284] width 417 height 29
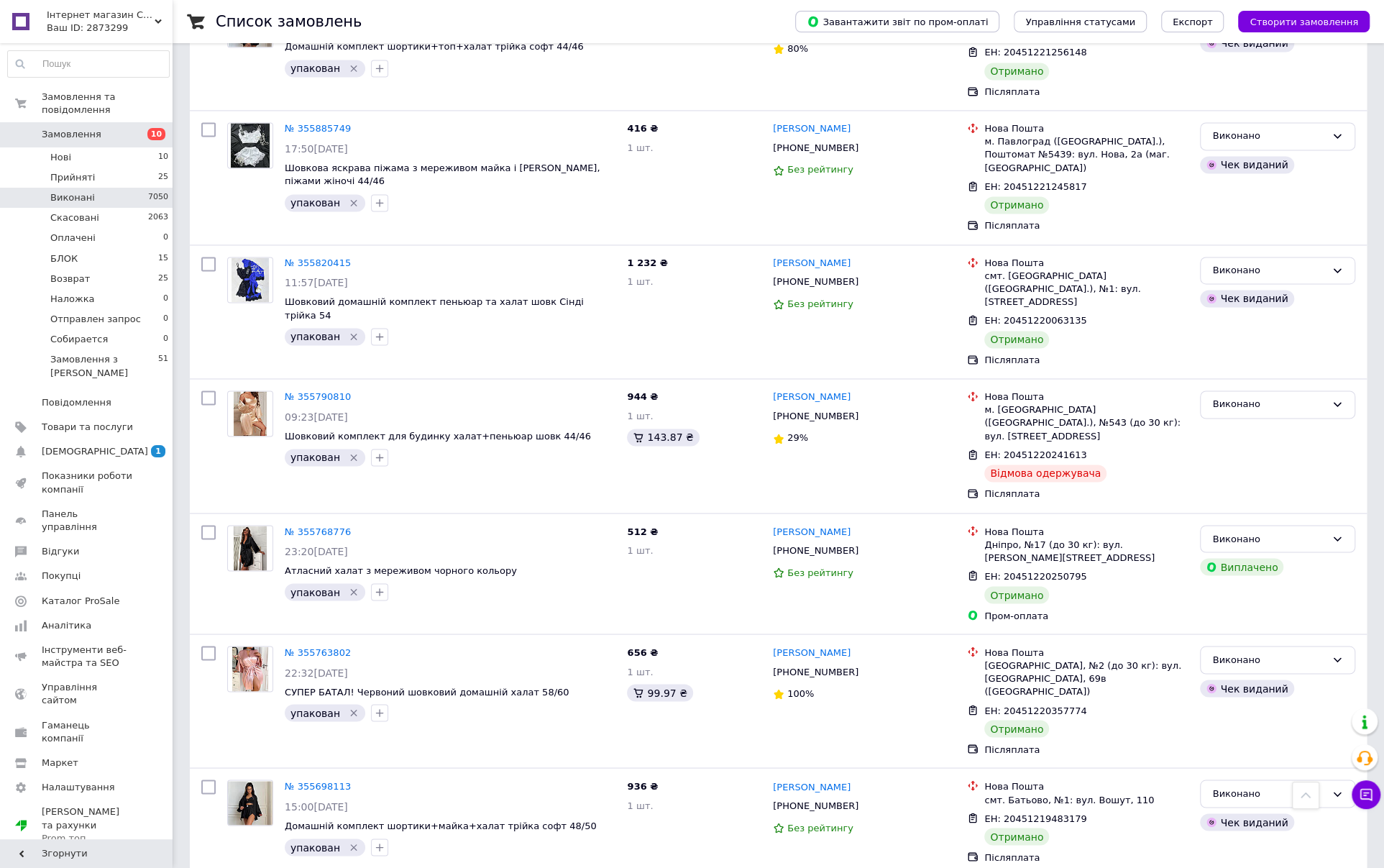
scroll to position [1725, 0]
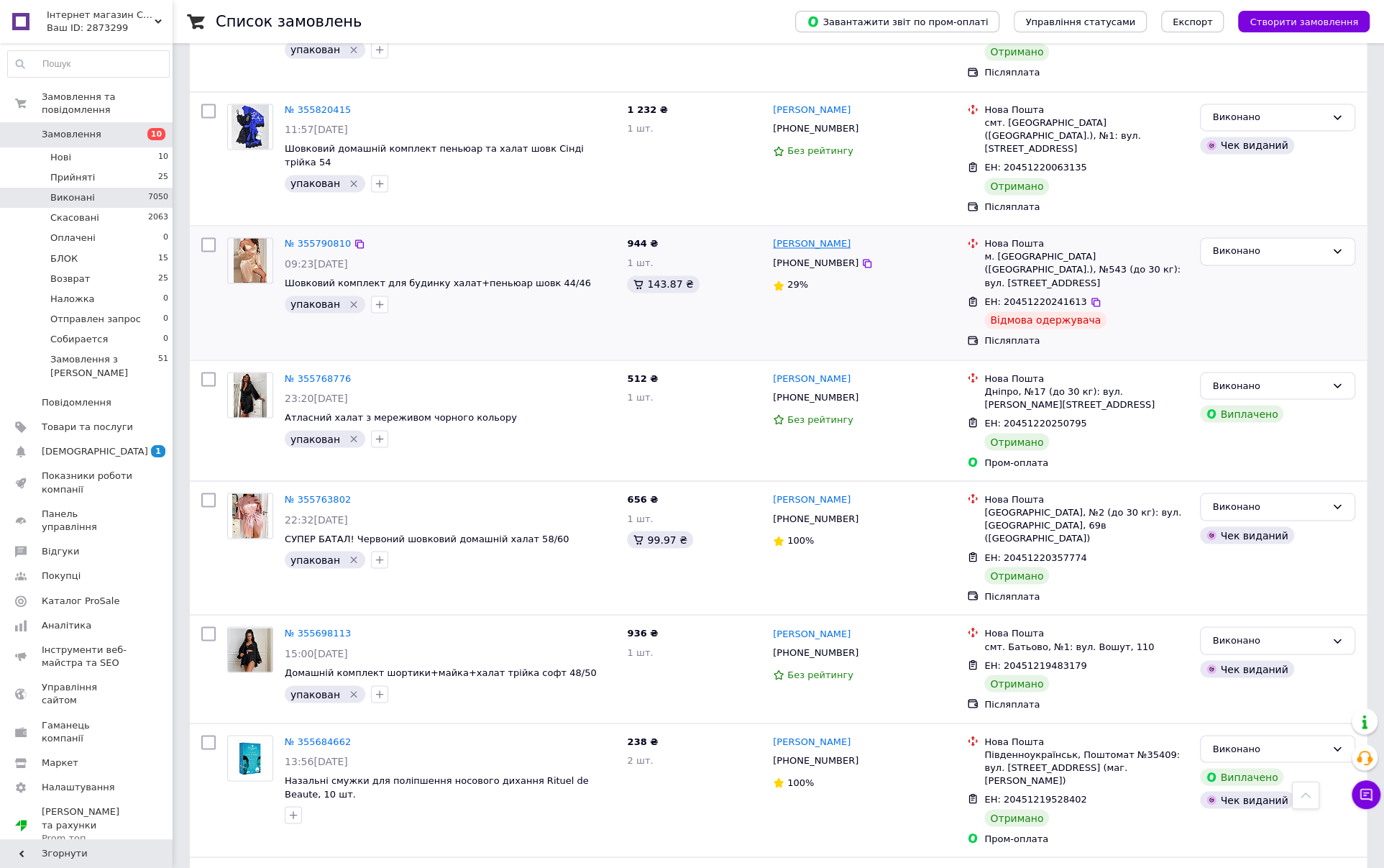
click at [783, 237] on link "Анна Зайченко" at bounding box center [812, 243] width 78 height 14
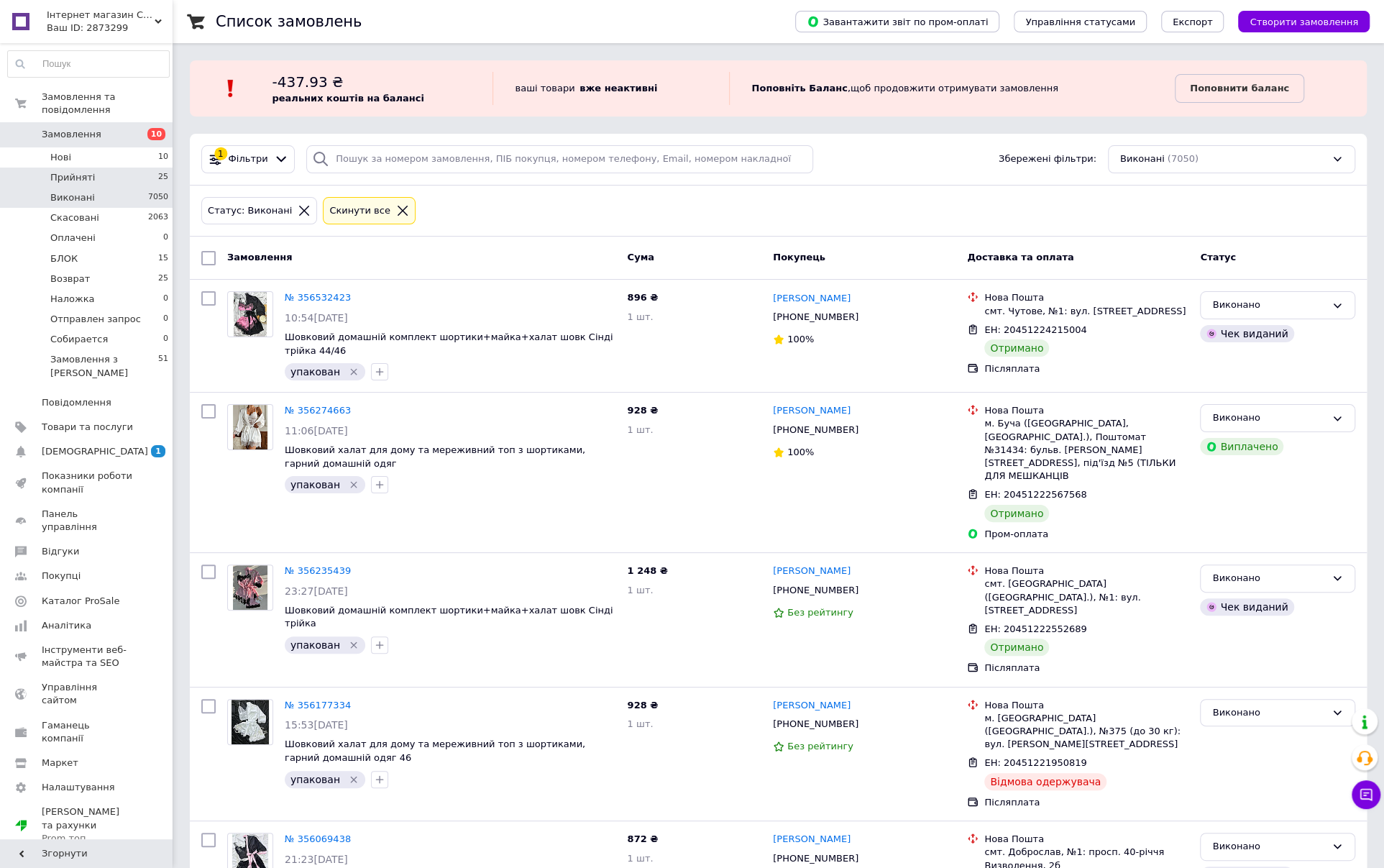
click at [125, 168] on li "Прийняті 25" at bounding box center [88, 178] width 177 height 20
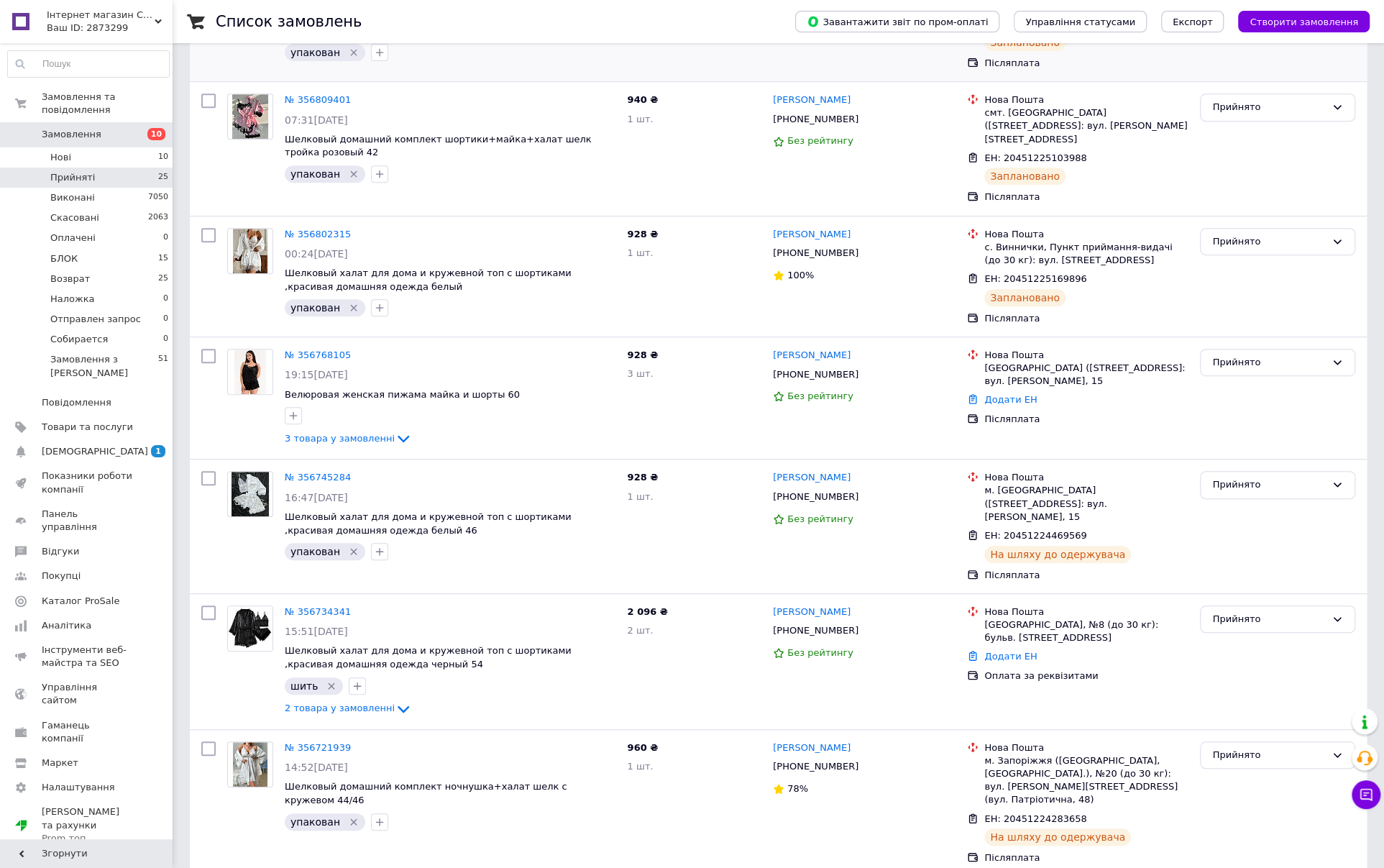
scroll to position [504, 0]
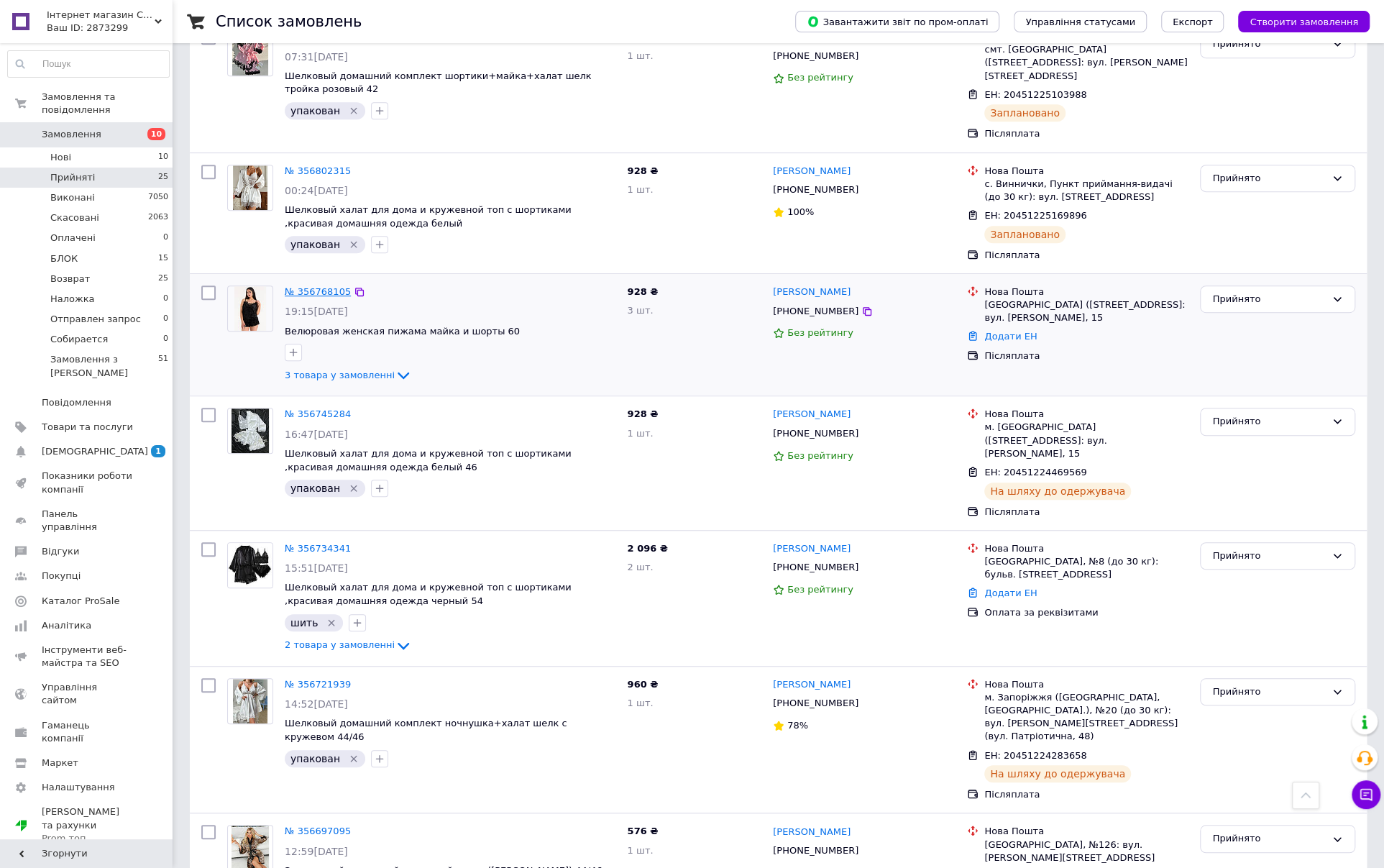
click at [289, 286] on link "№ 356768105" at bounding box center [318, 291] width 66 height 11
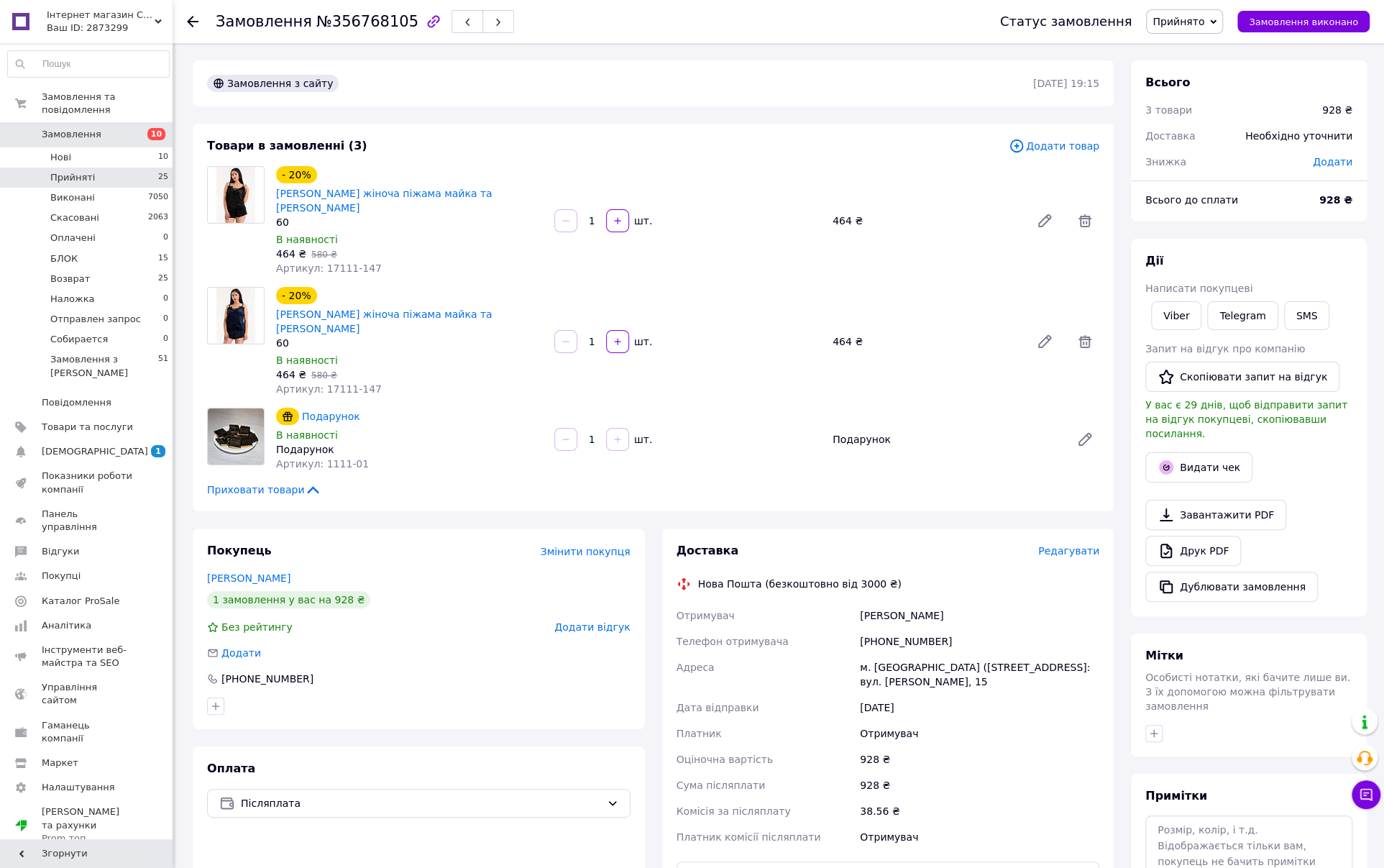
click at [122, 169] on li "Прийняті 25" at bounding box center [88, 178] width 177 height 20
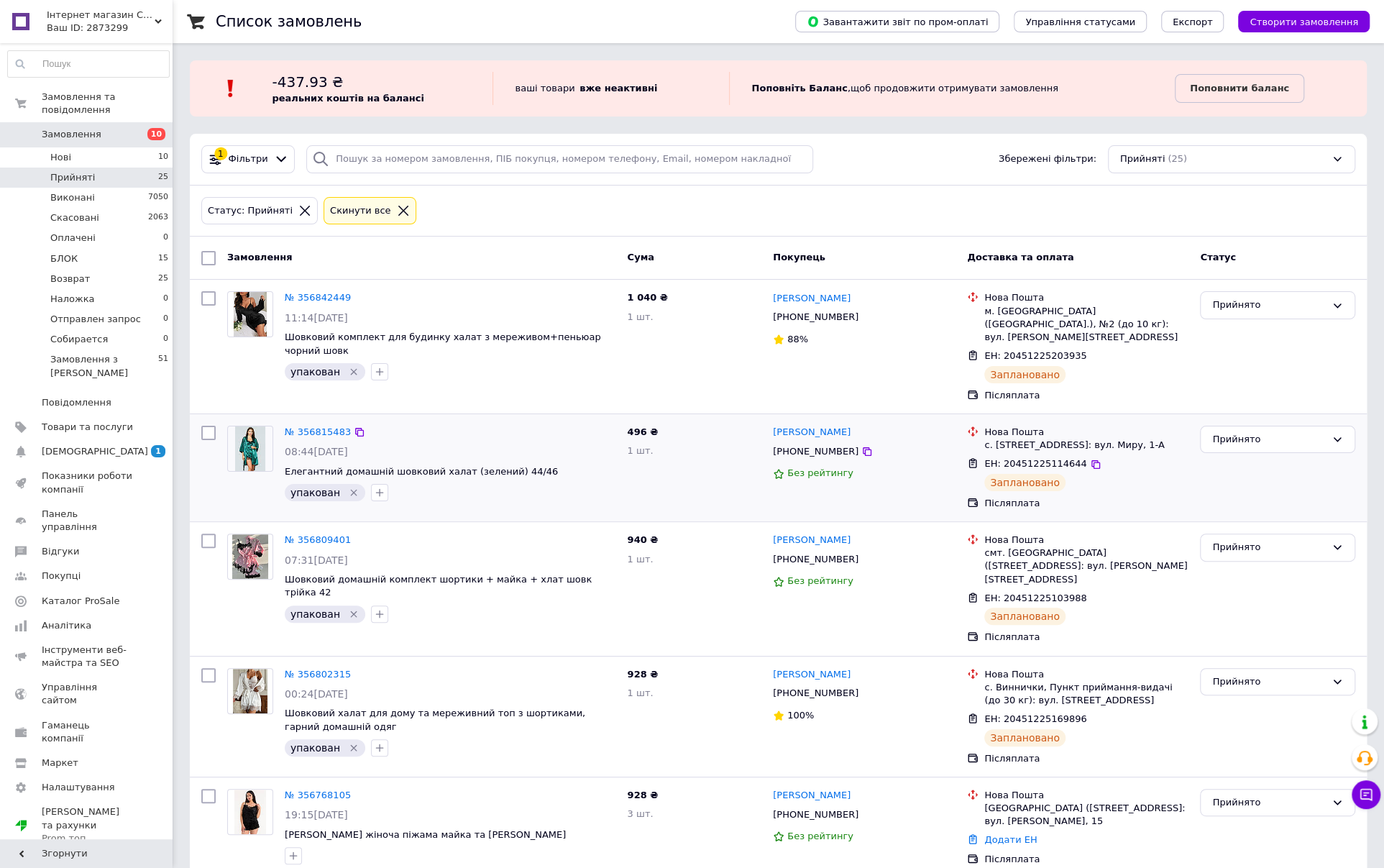
click at [910, 467] on div "Без рейтингу" at bounding box center [864, 473] width 182 height 19
